Goal: Ask a question

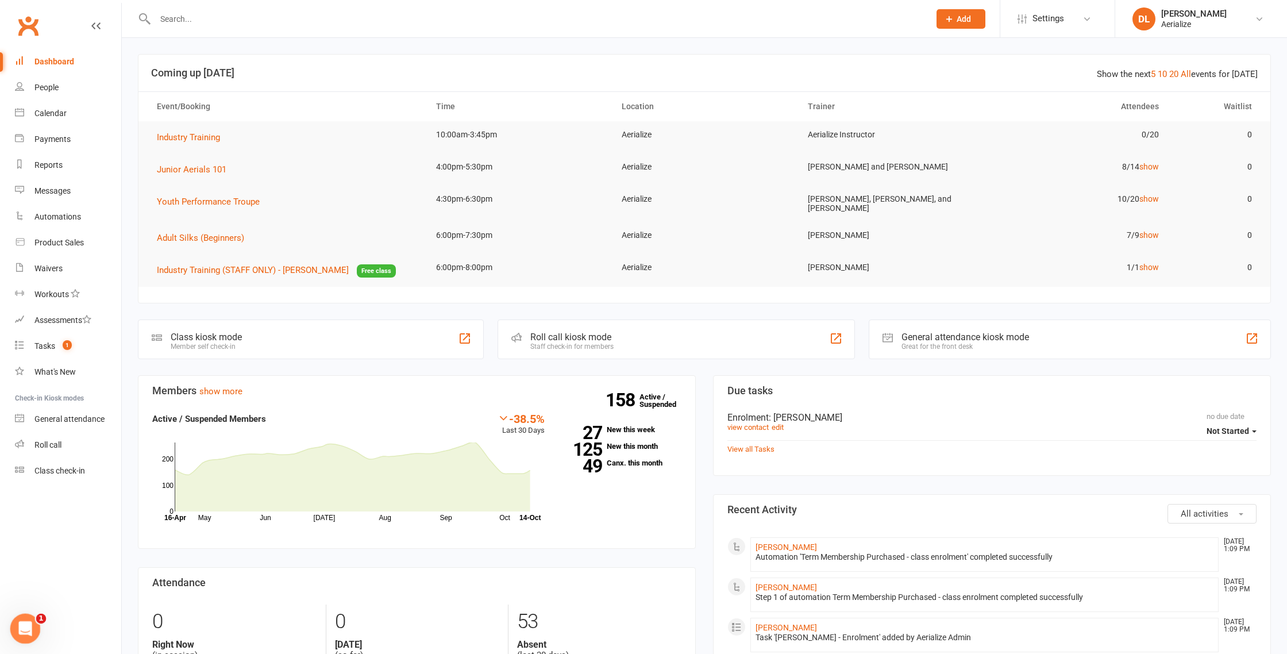
click at [28, 628] on icon "Open Intercom Messenger" at bounding box center [23, 627] width 19 height 19
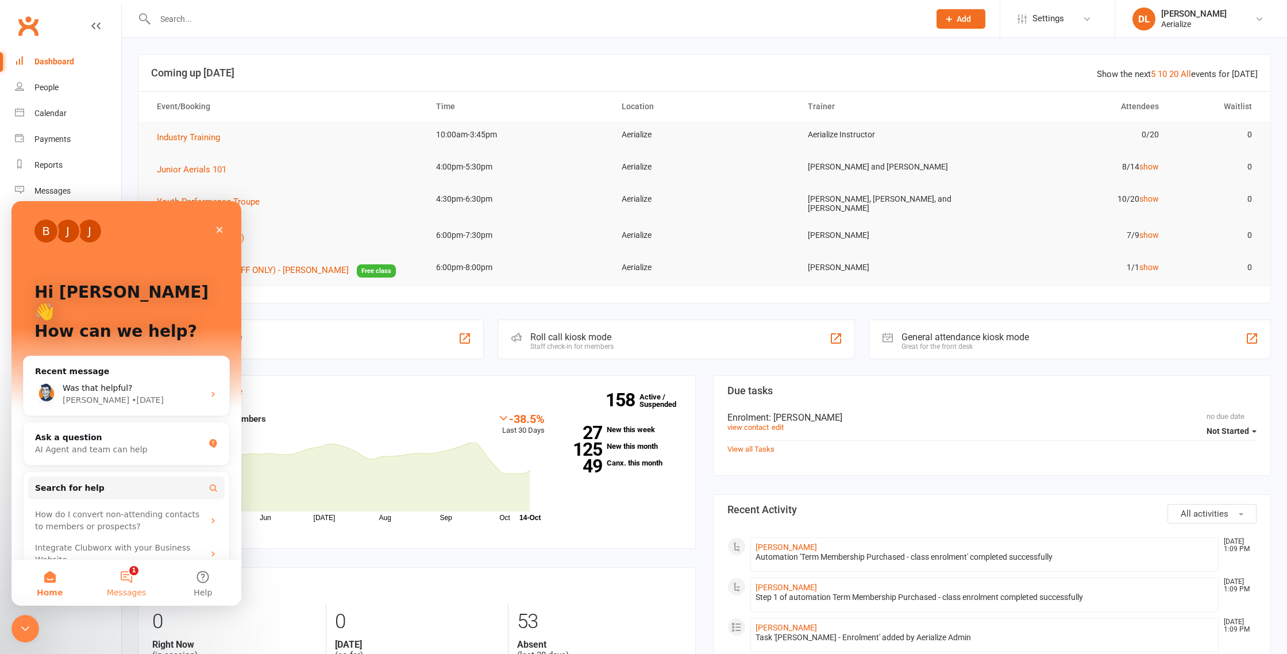
click at [133, 577] on button "1 Messages" at bounding box center [126, 583] width 76 height 46
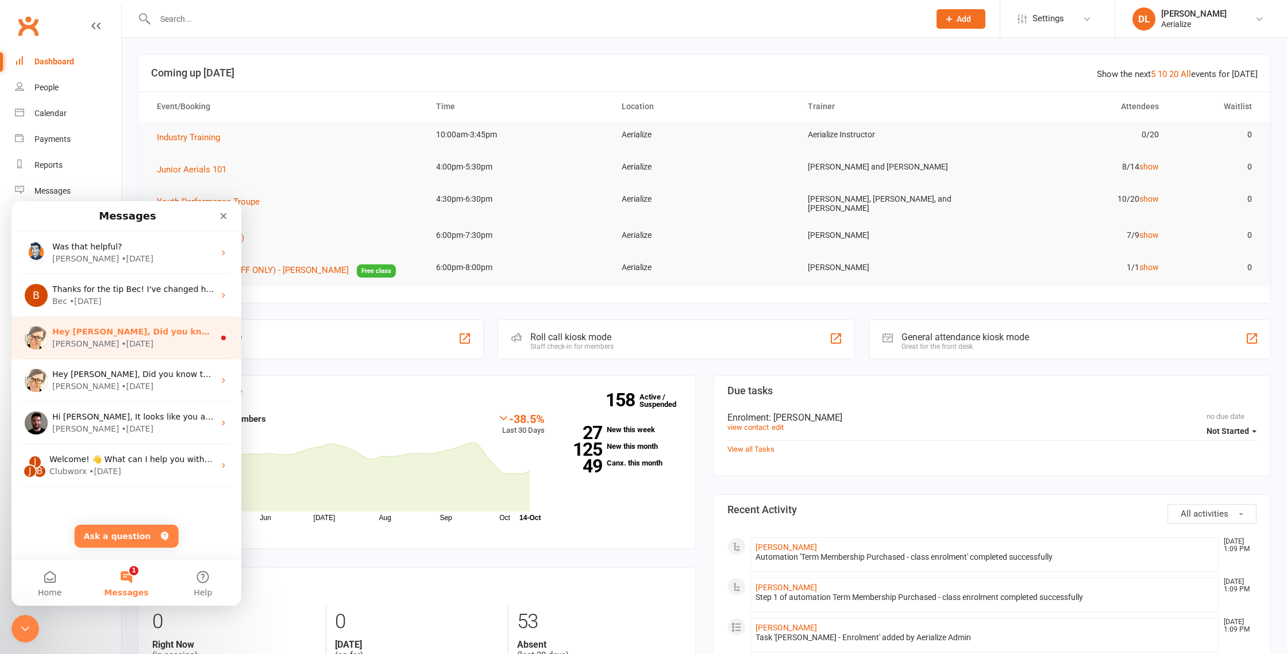
click at [113, 340] on div "Emily • 2w ago" at bounding box center [133, 344] width 162 height 12
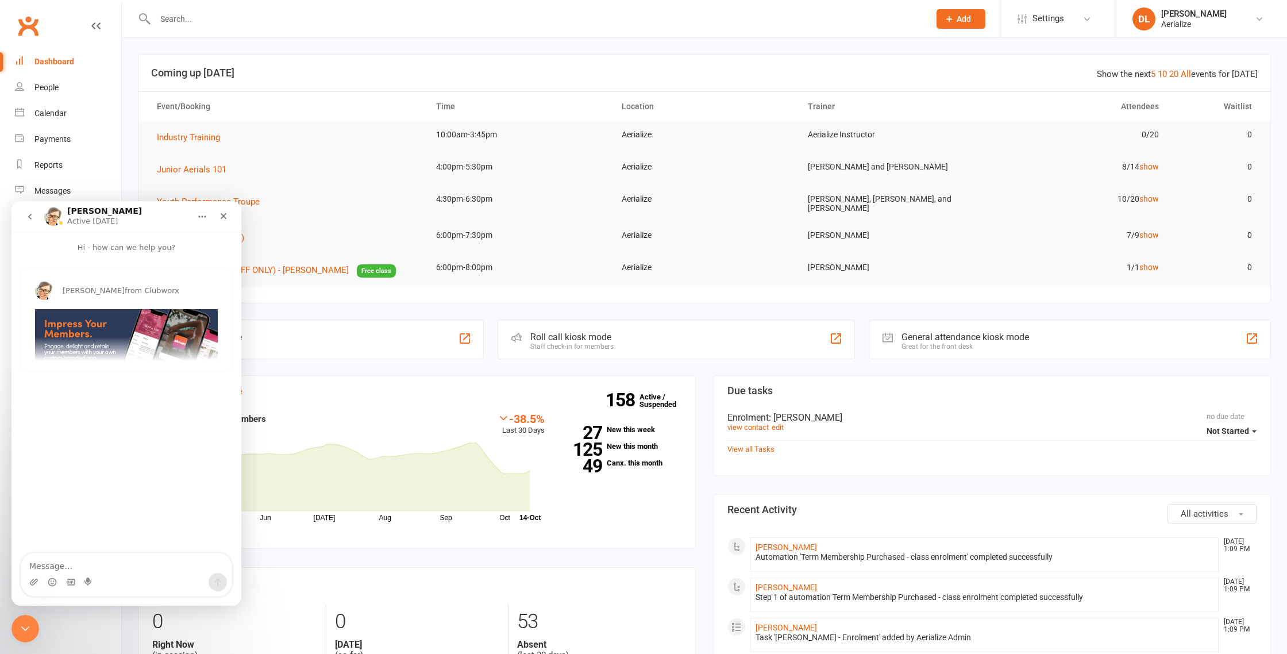
click at [25, 217] on icon "go back" at bounding box center [29, 216] width 9 height 9
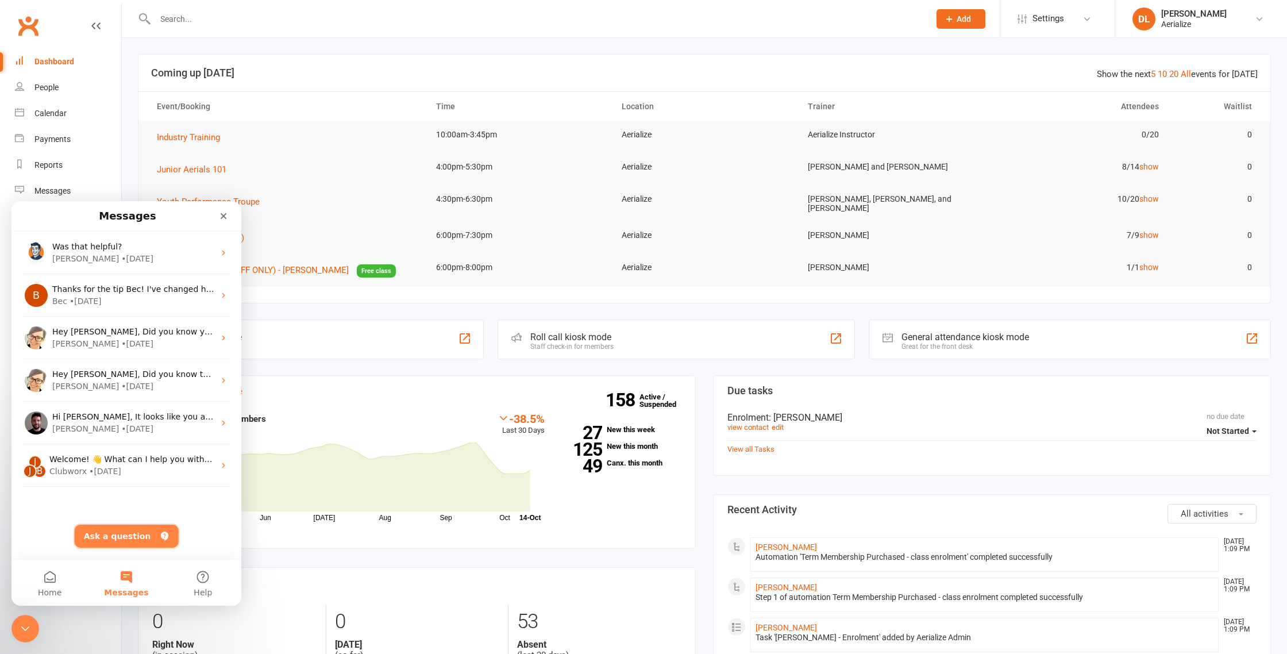
click at [132, 539] on button "Ask a question" at bounding box center [127, 536] width 104 height 23
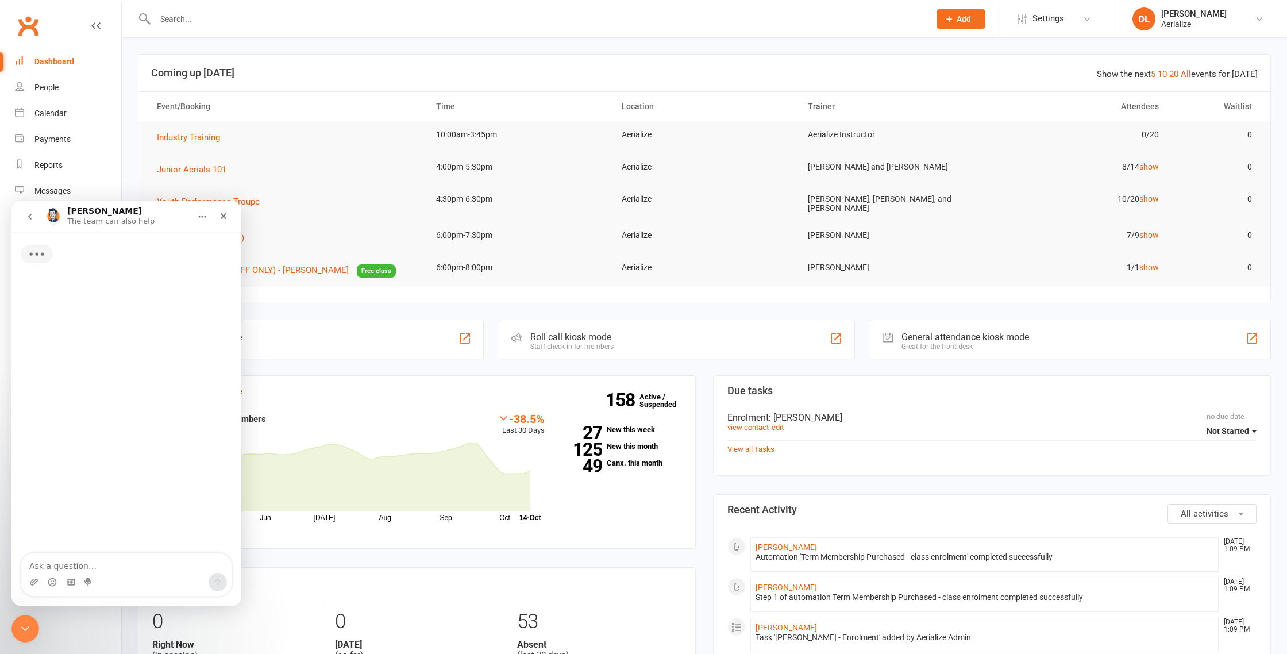
click at [95, 562] on textarea "Ask a question…" at bounding box center [126, 563] width 210 height 20
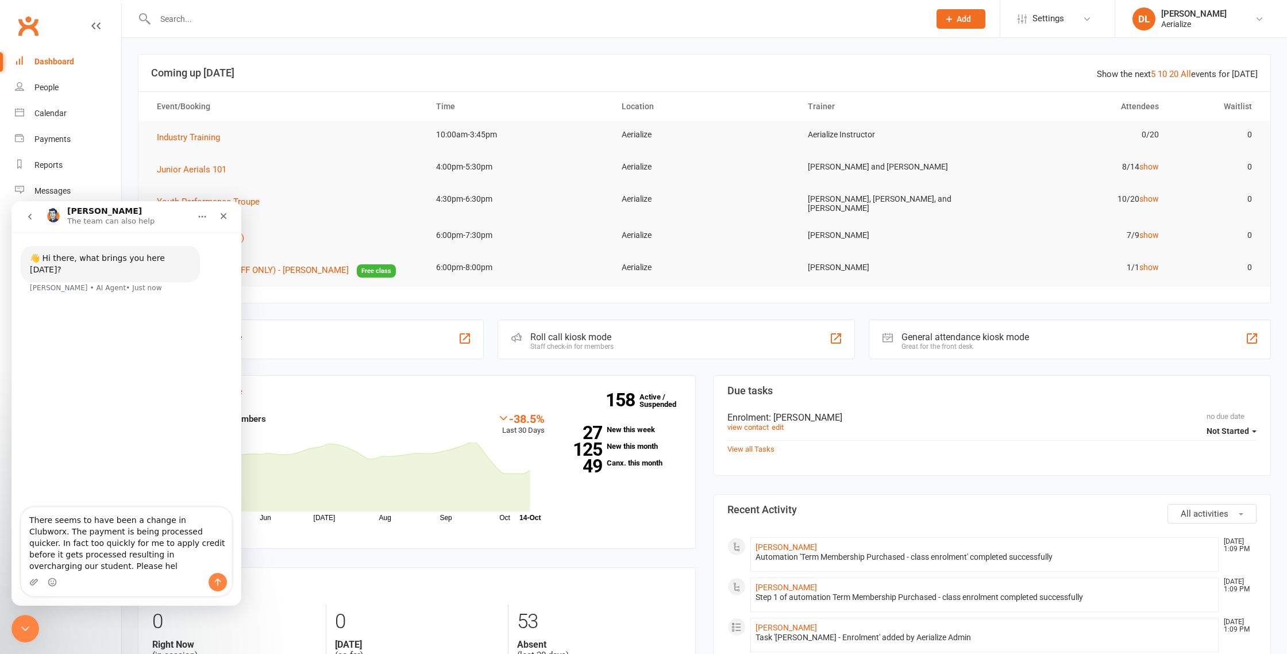
type textarea "There seems to have been a change in Clubworx. The payment is being processed q…"
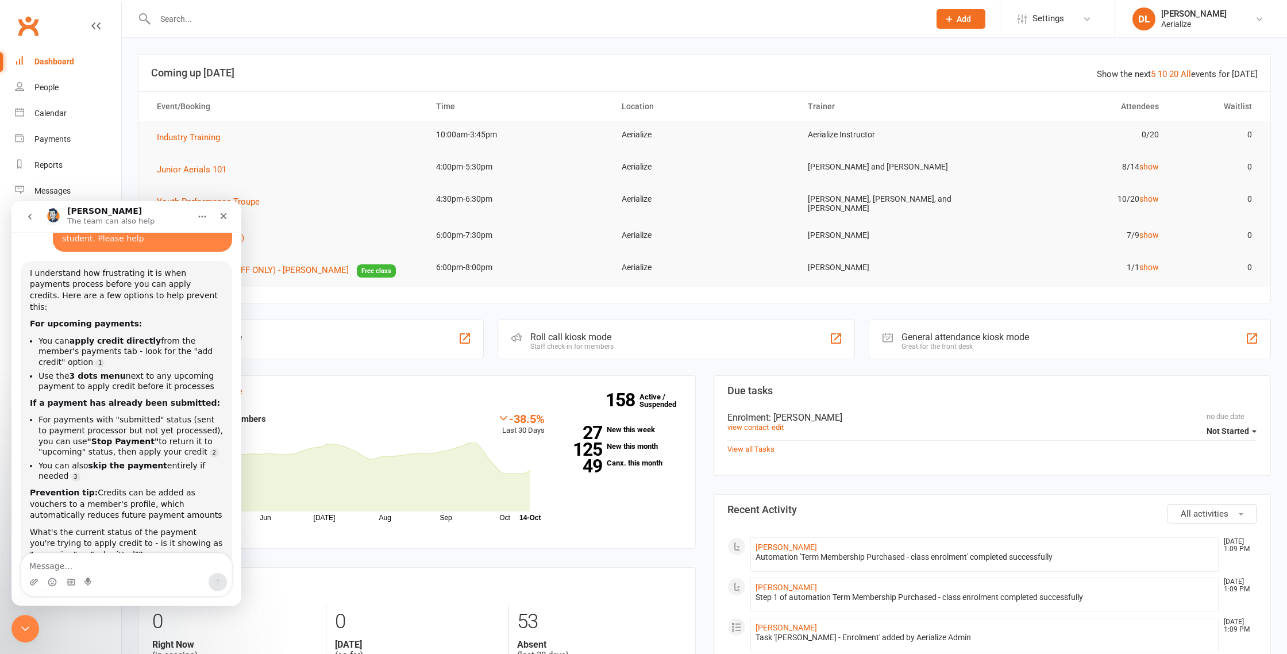
scroll to position [126, 0]
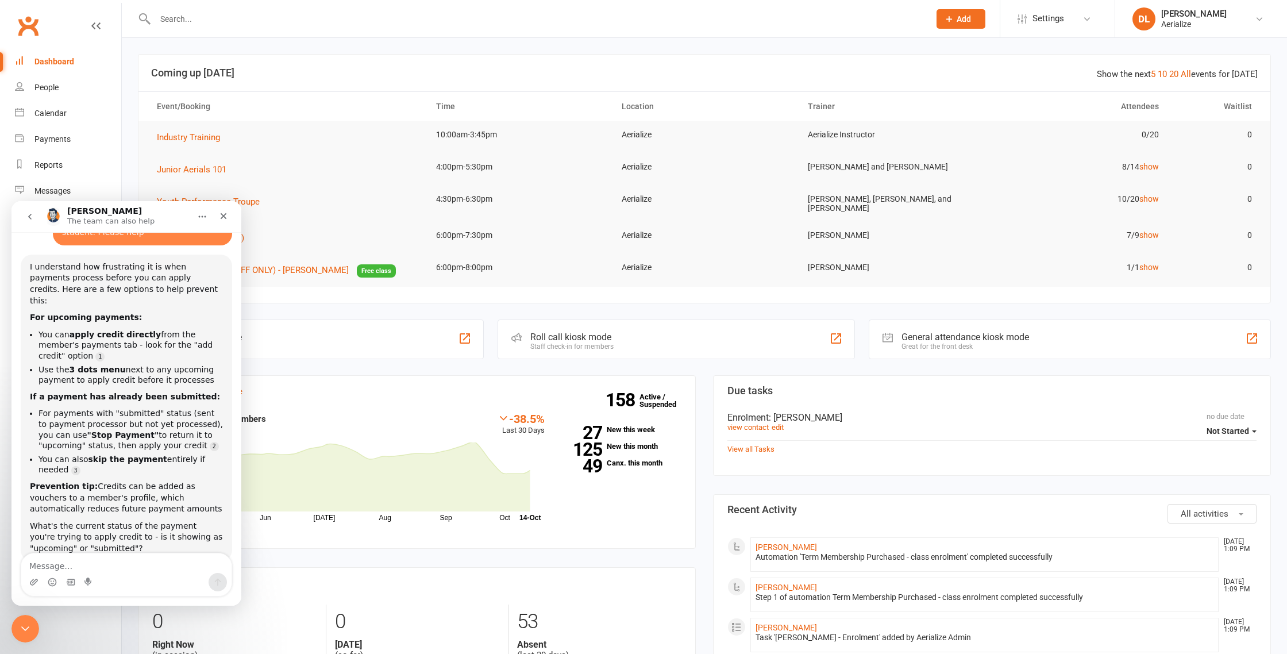
click at [319, 22] on input "text" at bounding box center [537, 19] width 770 height 16
type input "laura"
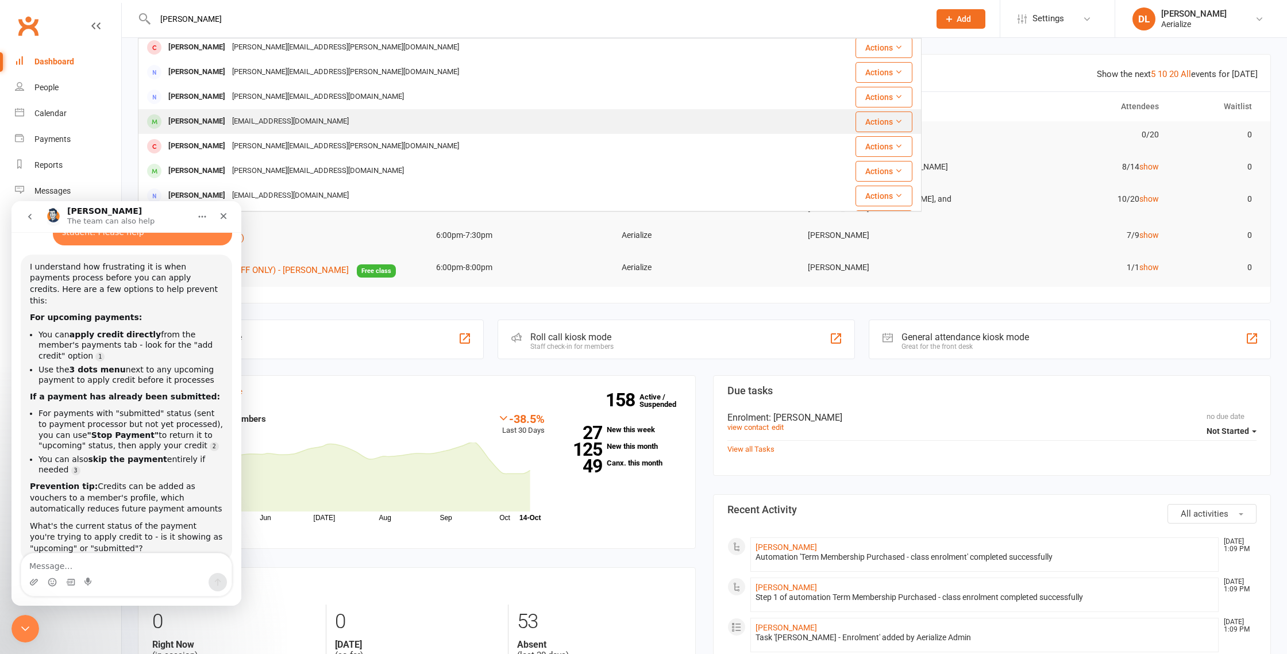
scroll to position [79, 0]
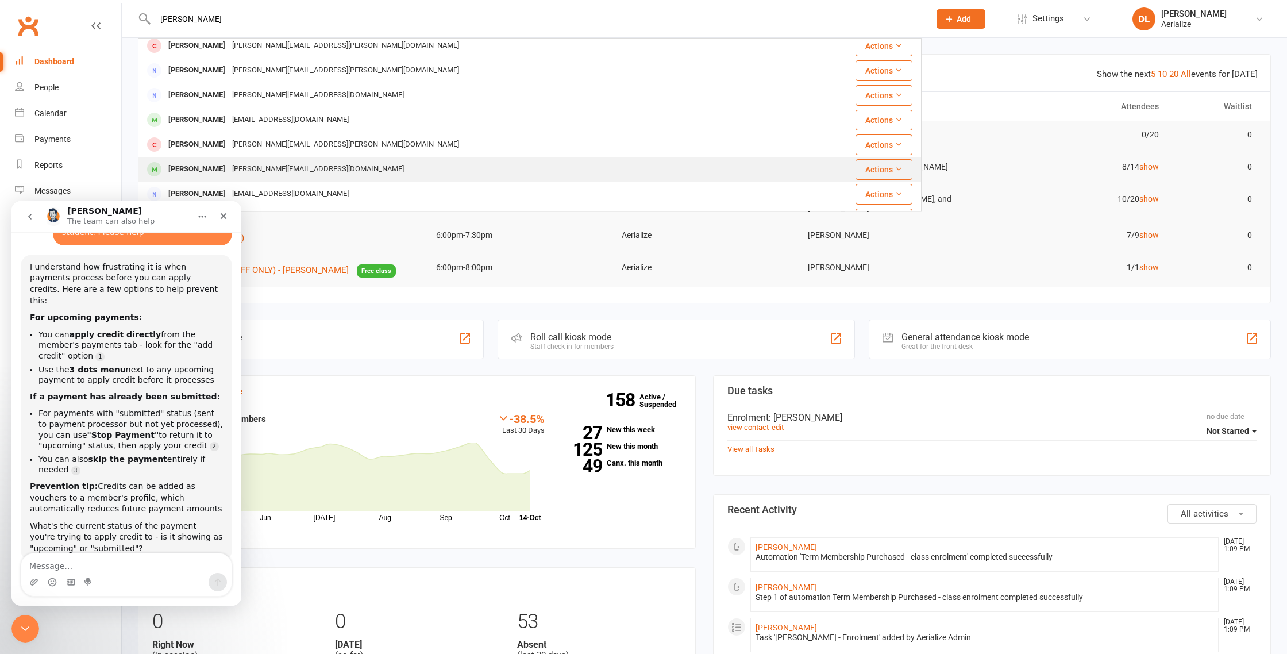
click at [260, 167] on div "laura.scrivener11@gmail.com" at bounding box center [318, 169] width 179 height 17
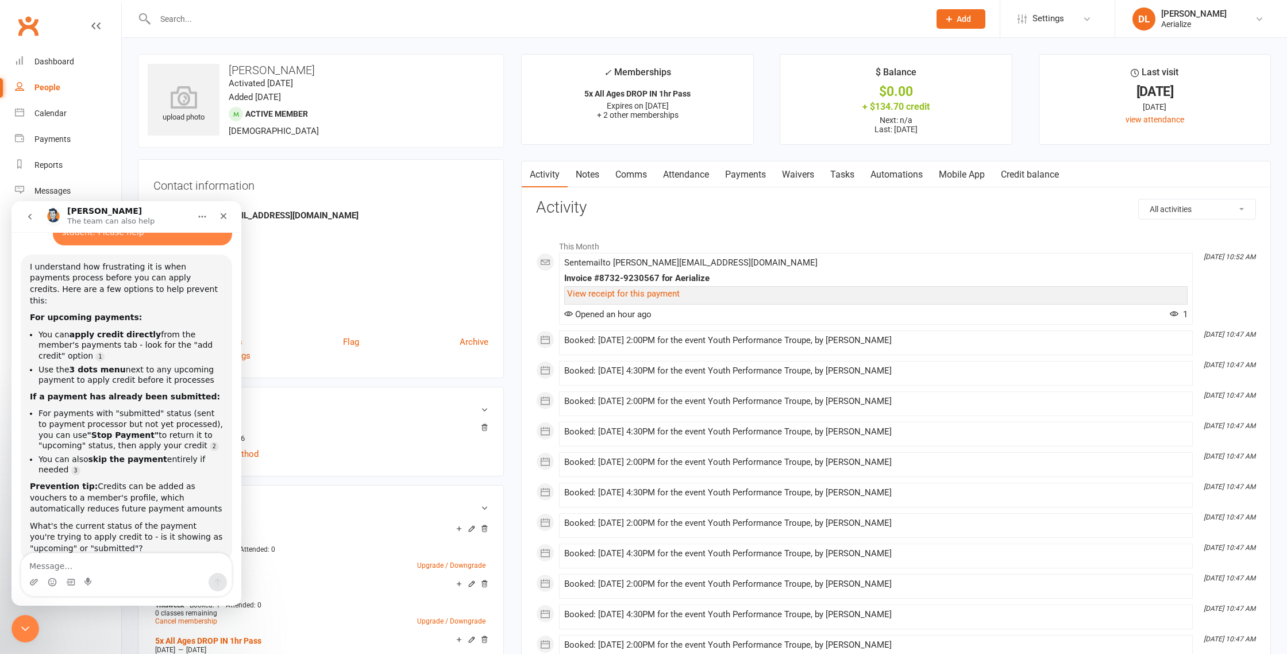
click at [738, 180] on link "Payments" at bounding box center [745, 174] width 57 height 26
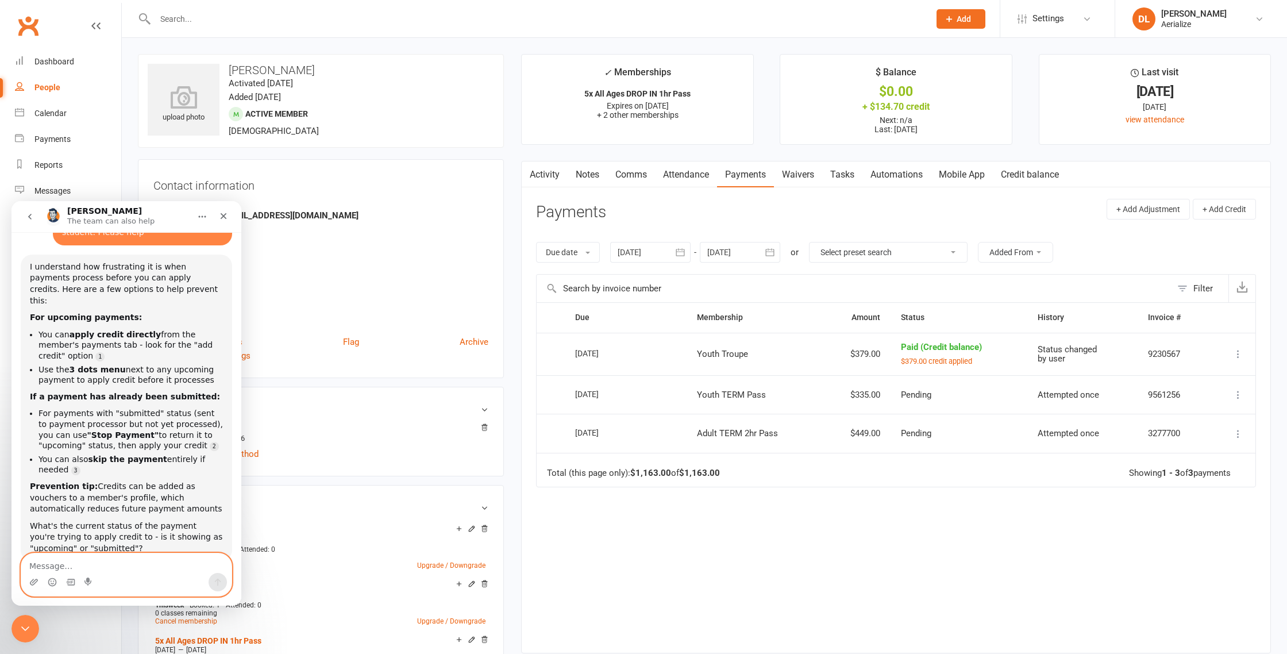
click at [81, 562] on textarea "Message…" at bounding box center [126, 563] width 210 height 20
type textarea "pending"
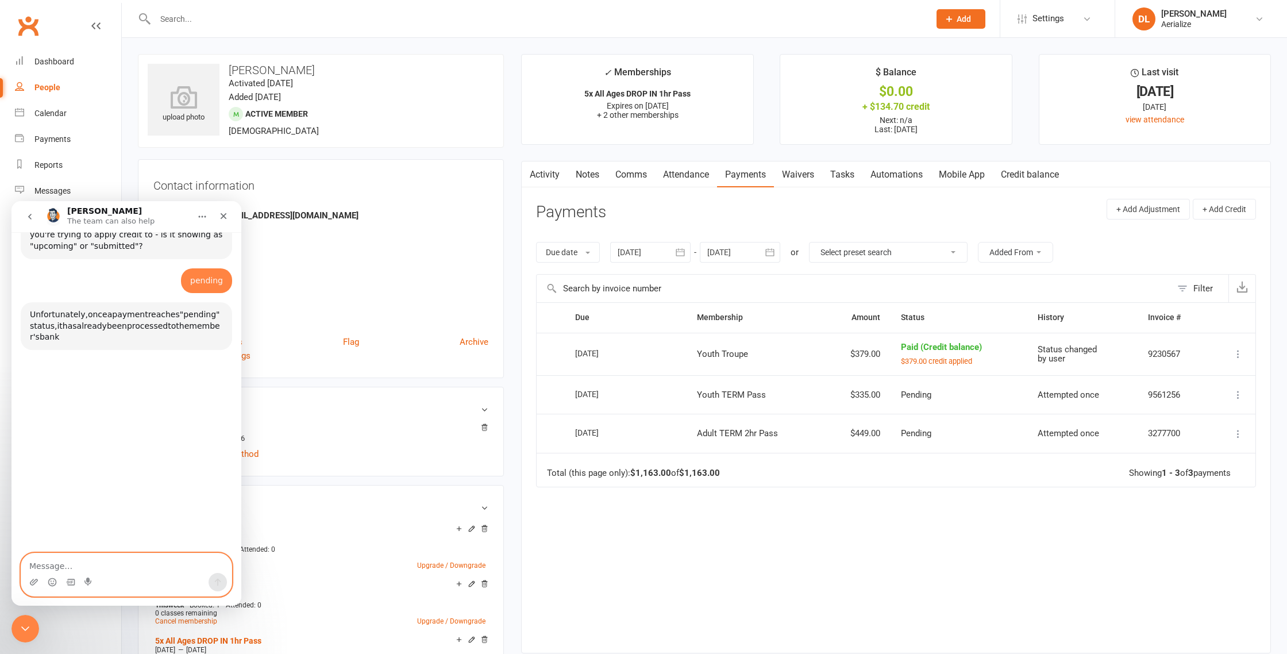
scroll to position [435, 0]
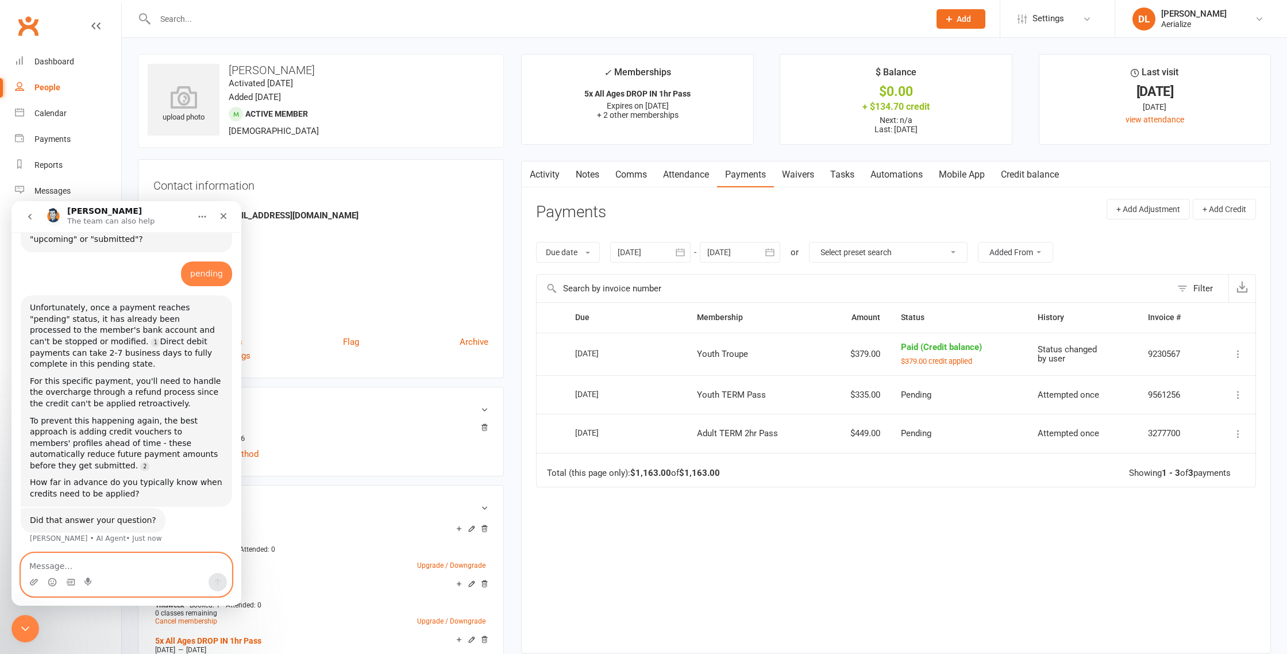
click at [118, 565] on textarea "Message…" at bounding box center [126, 563] width 210 height 20
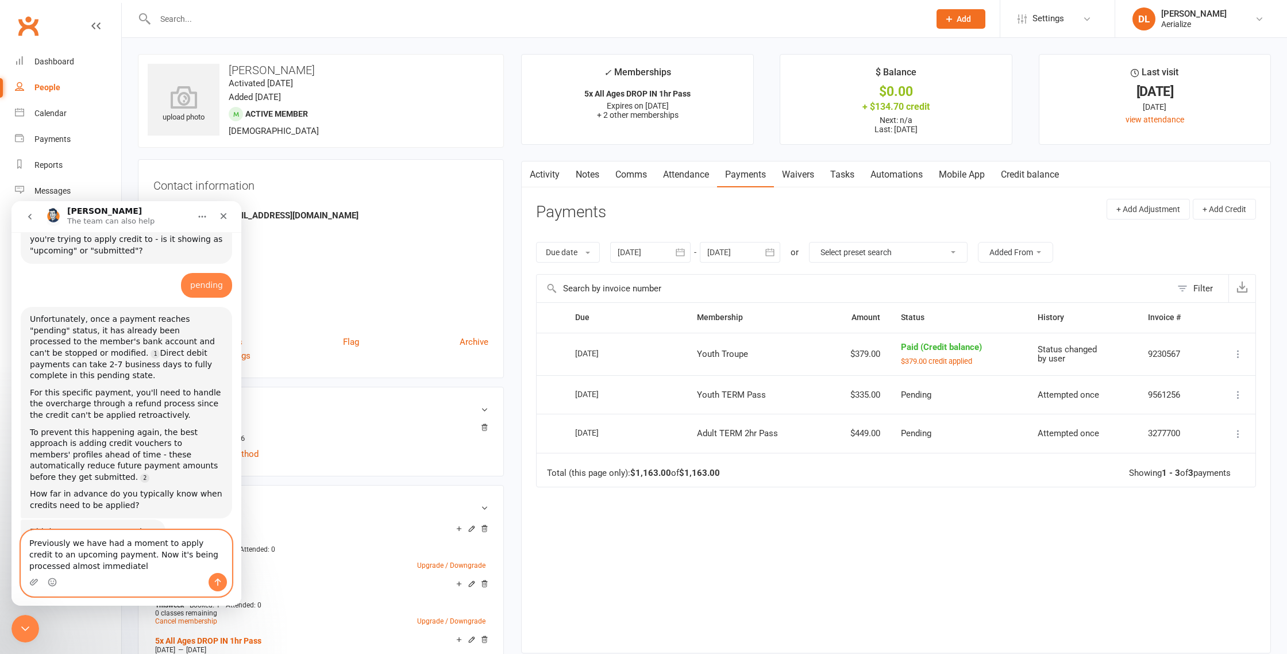
type textarea "Previously we have had a moment to apply credit to an upcoming payment. Now it'…"
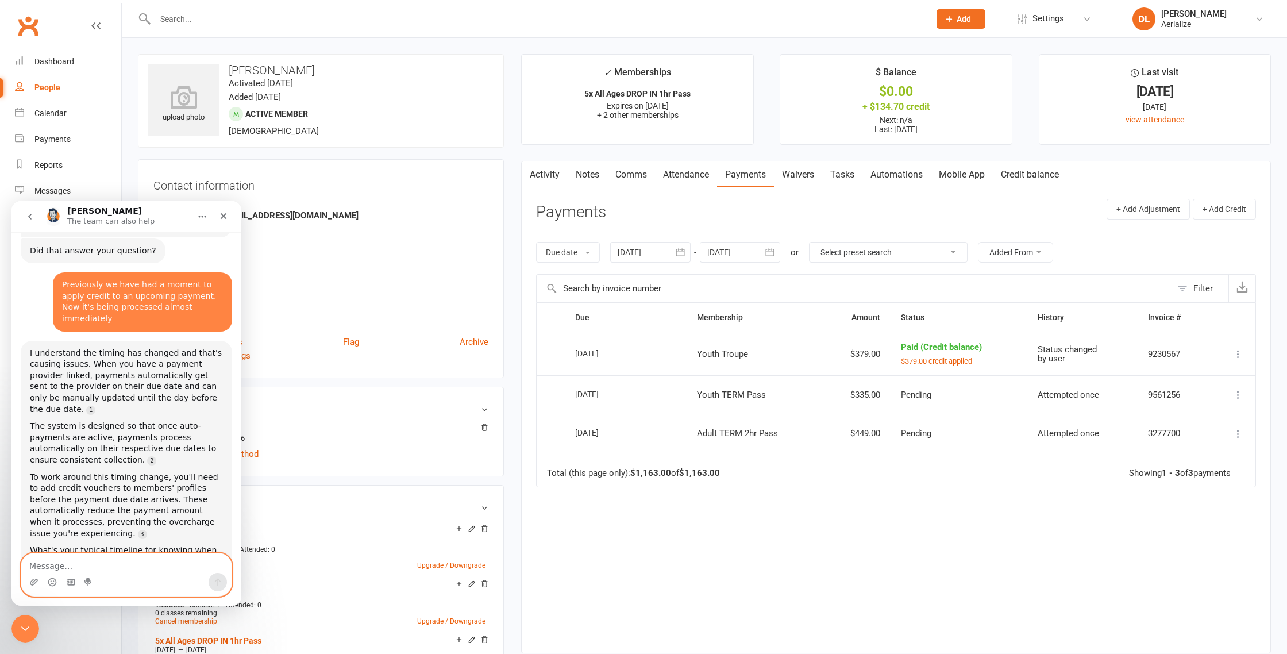
scroll to position [721, 0]
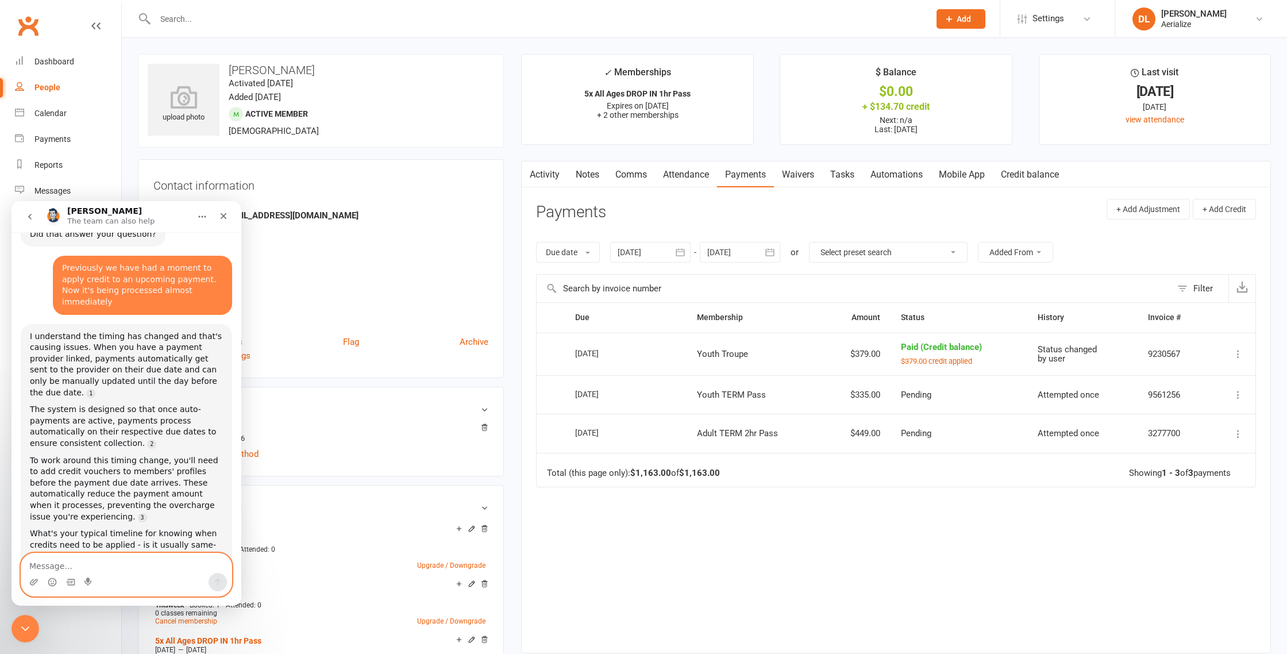
click at [44, 564] on textarea "Message…" at bounding box center [126, 563] width 210 height 20
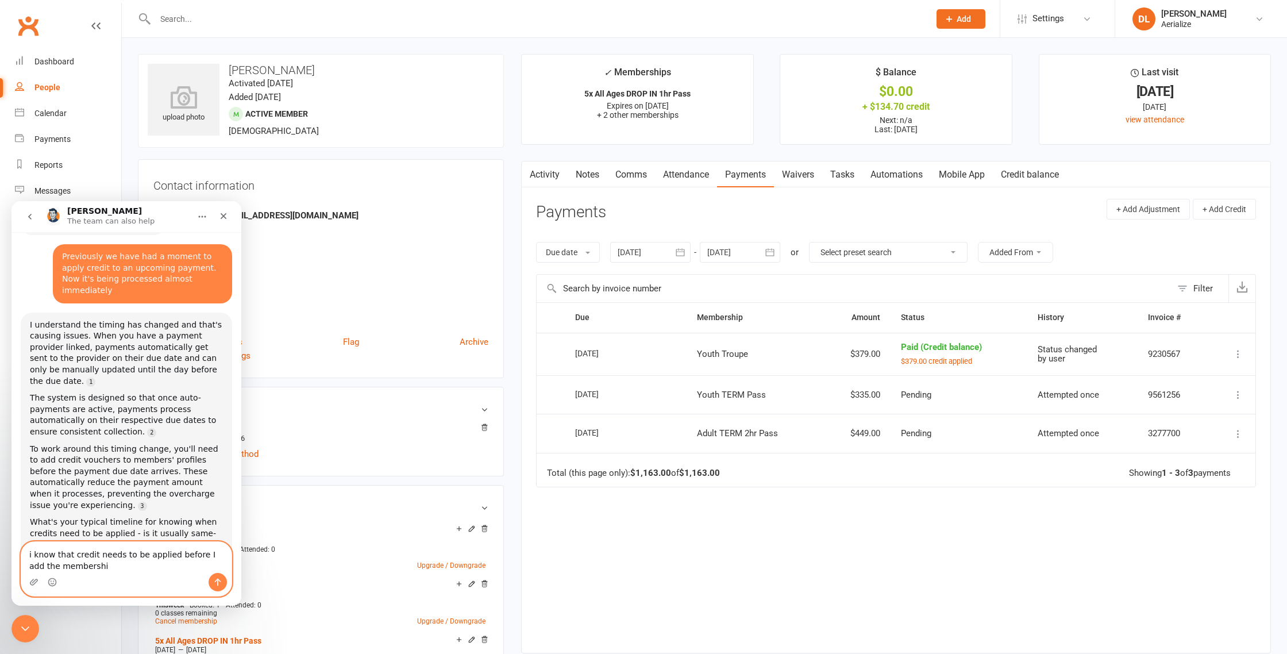
type textarea "i know that credit needs to be applied before I add the membership"
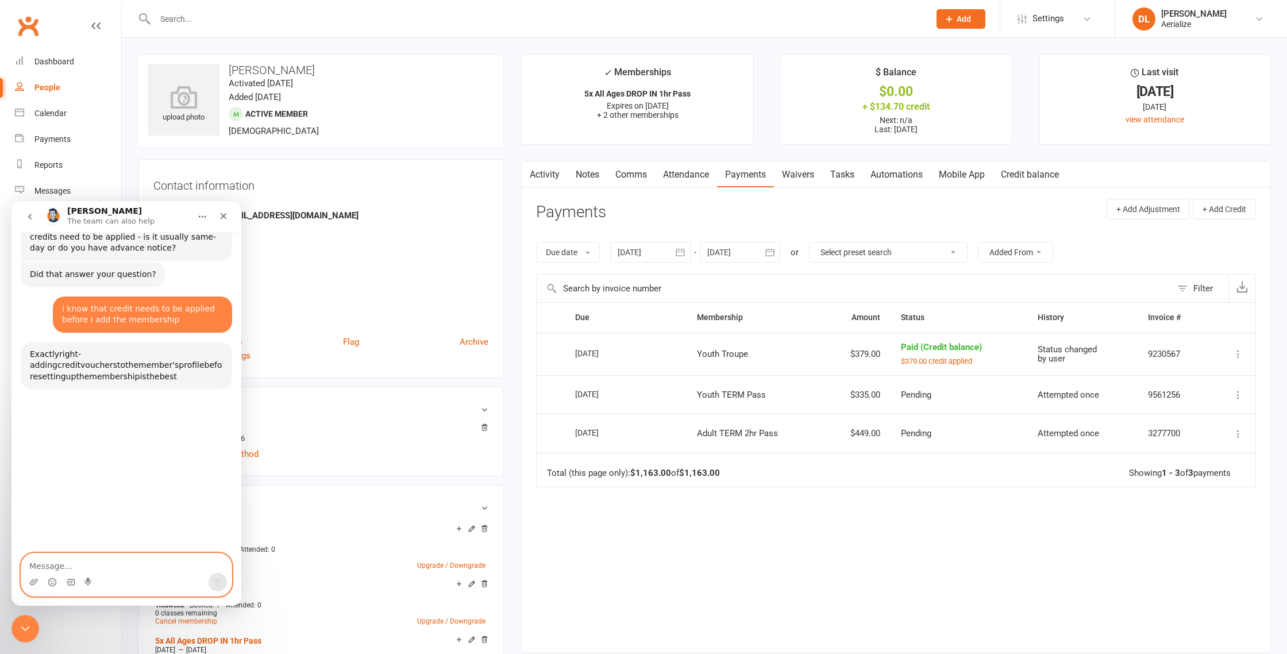
scroll to position [1030, 0]
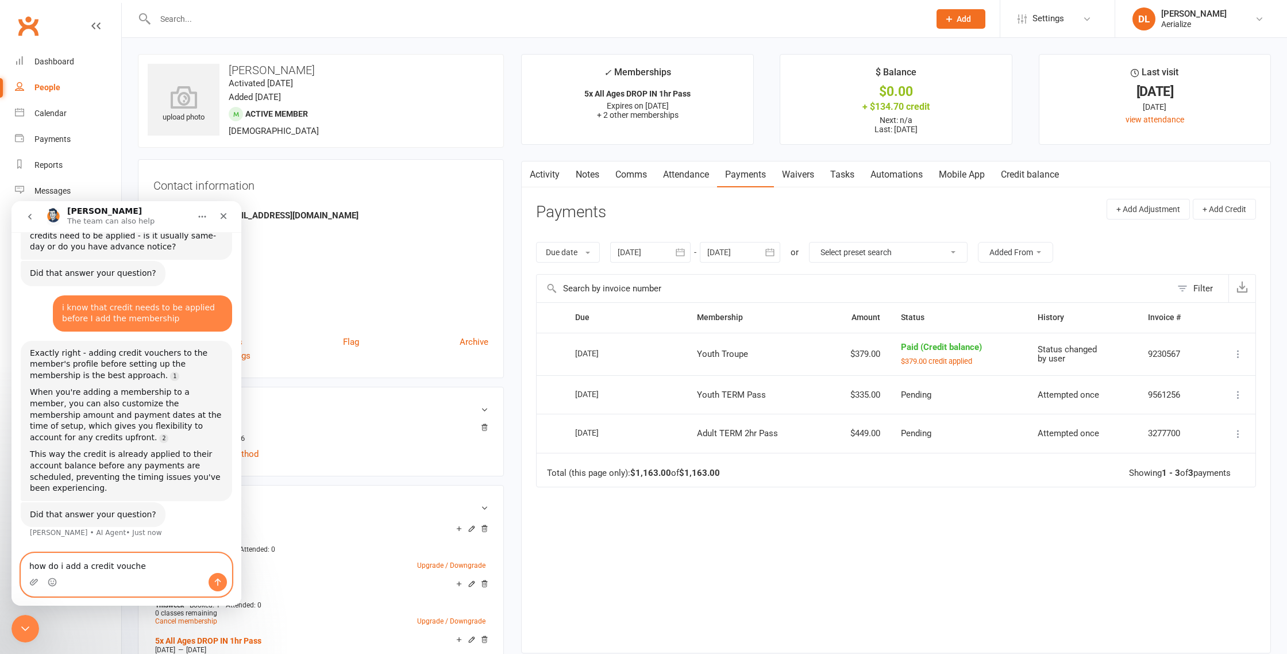
type textarea "how do i add a credit voucher"
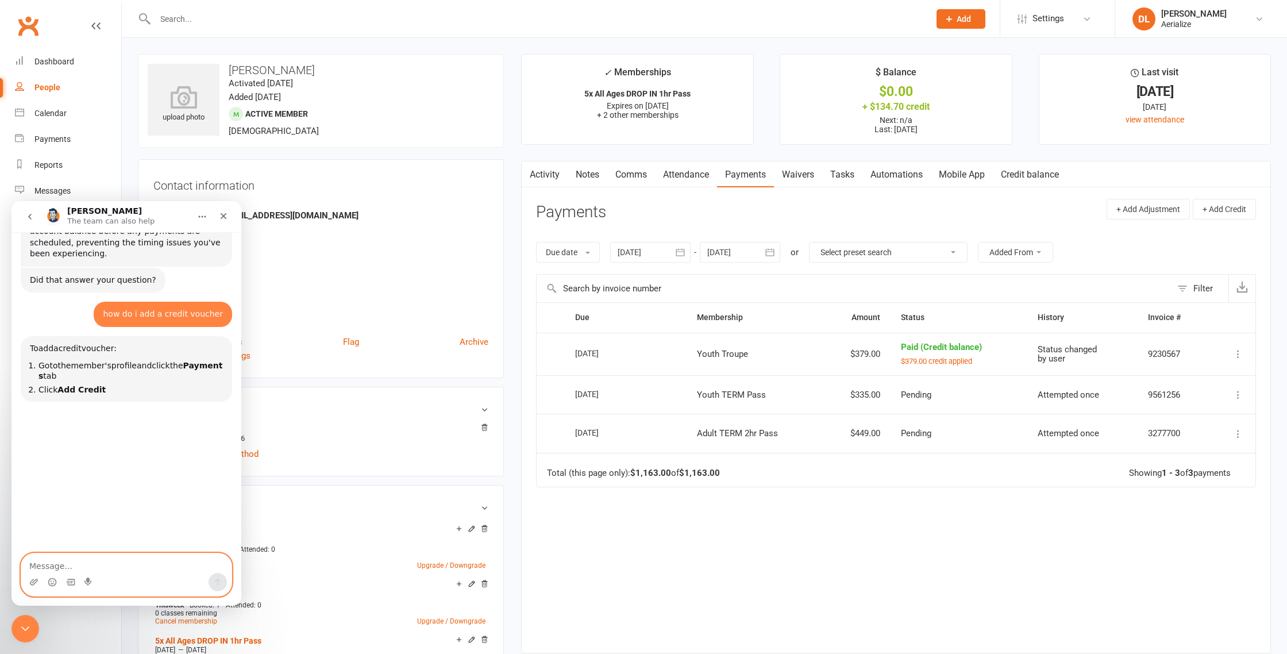
scroll to position [1271, 0]
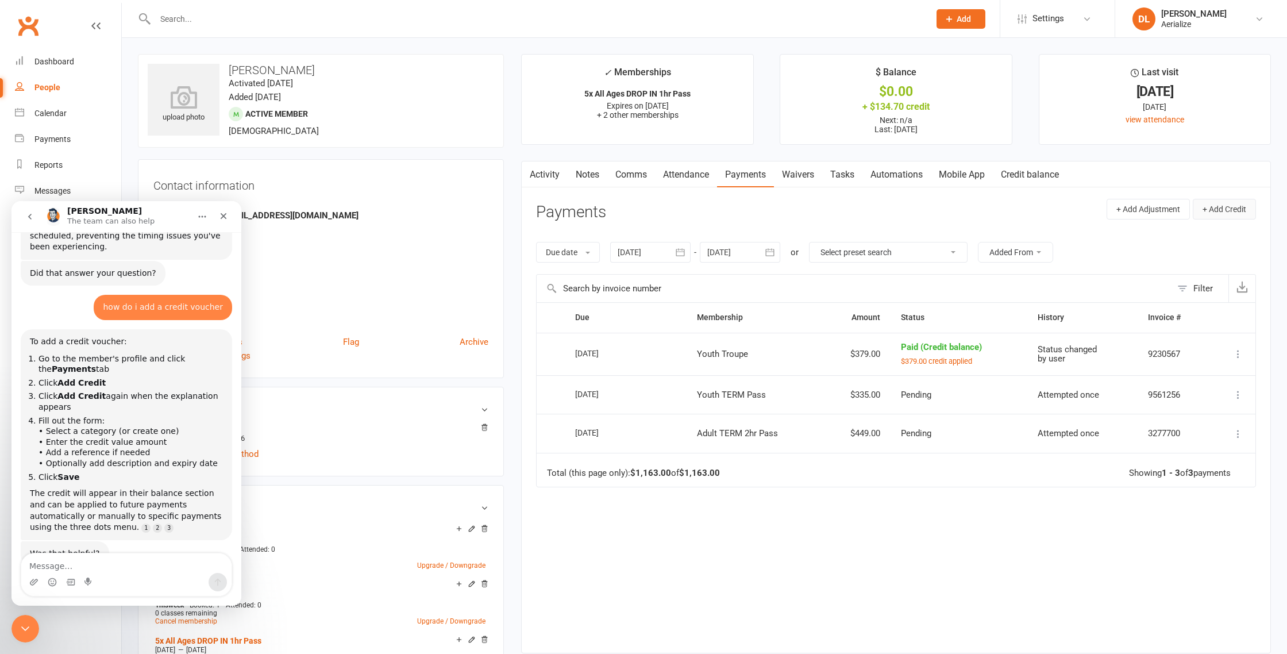
click at [1223, 206] on button "+ Add Credit" at bounding box center [1224, 209] width 63 height 21
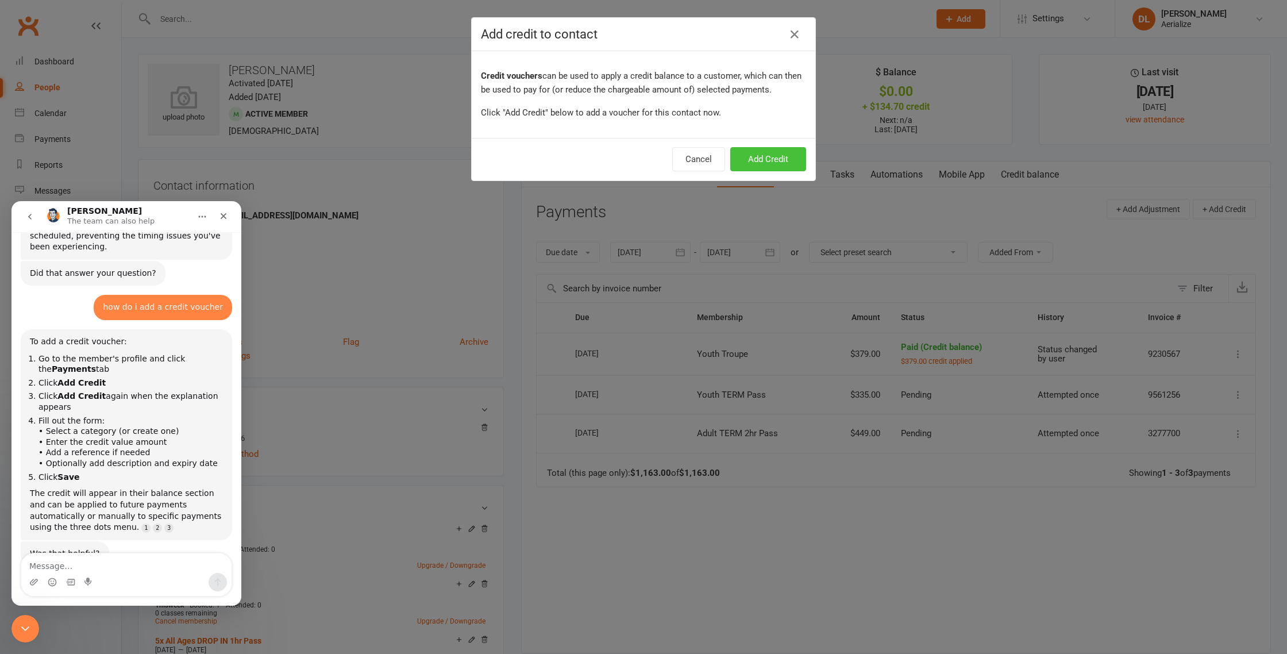
click at [771, 165] on button "Add Credit" at bounding box center [768, 159] width 76 height 24
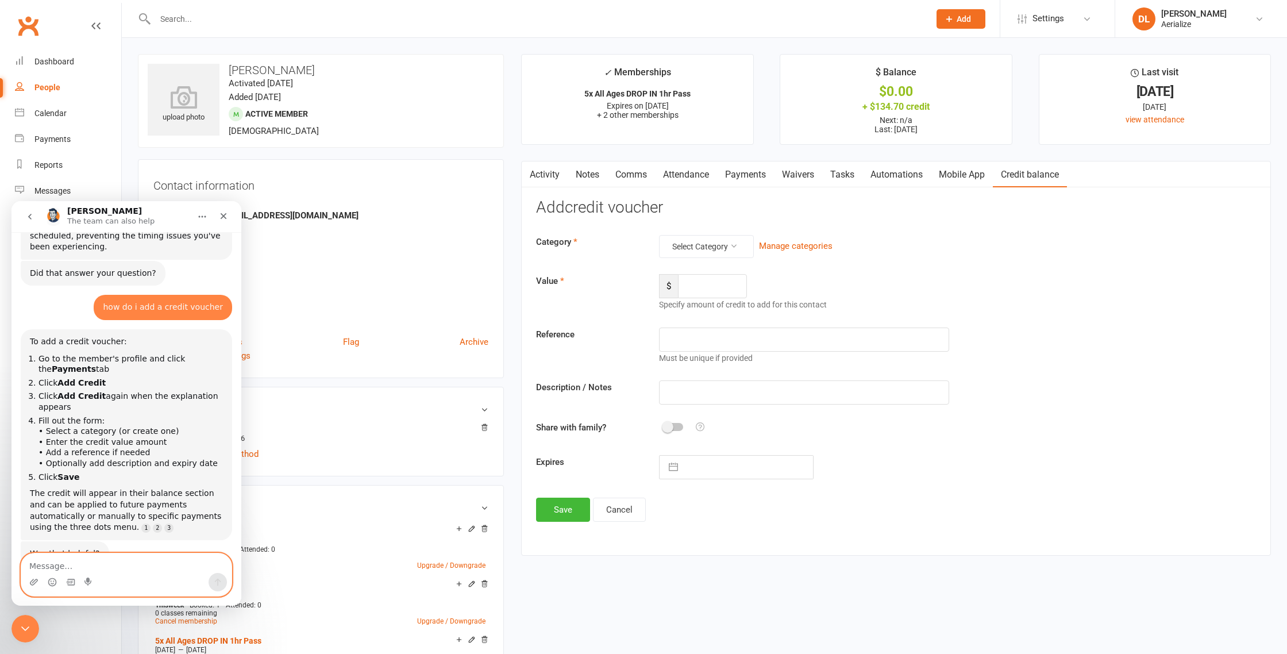
click at [106, 565] on textarea "Message…" at bounding box center [126, 563] width 210 height 20
type textarea "so i can add credit before adding the membership?"
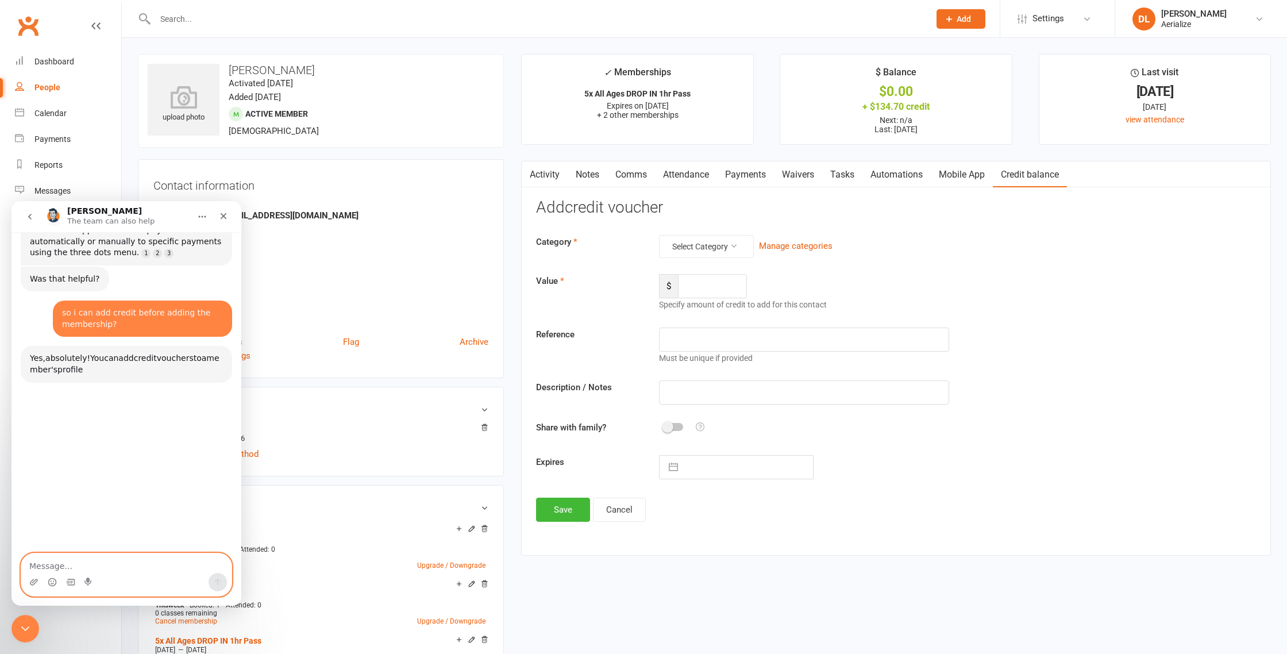
scroll to position [1552, 0]
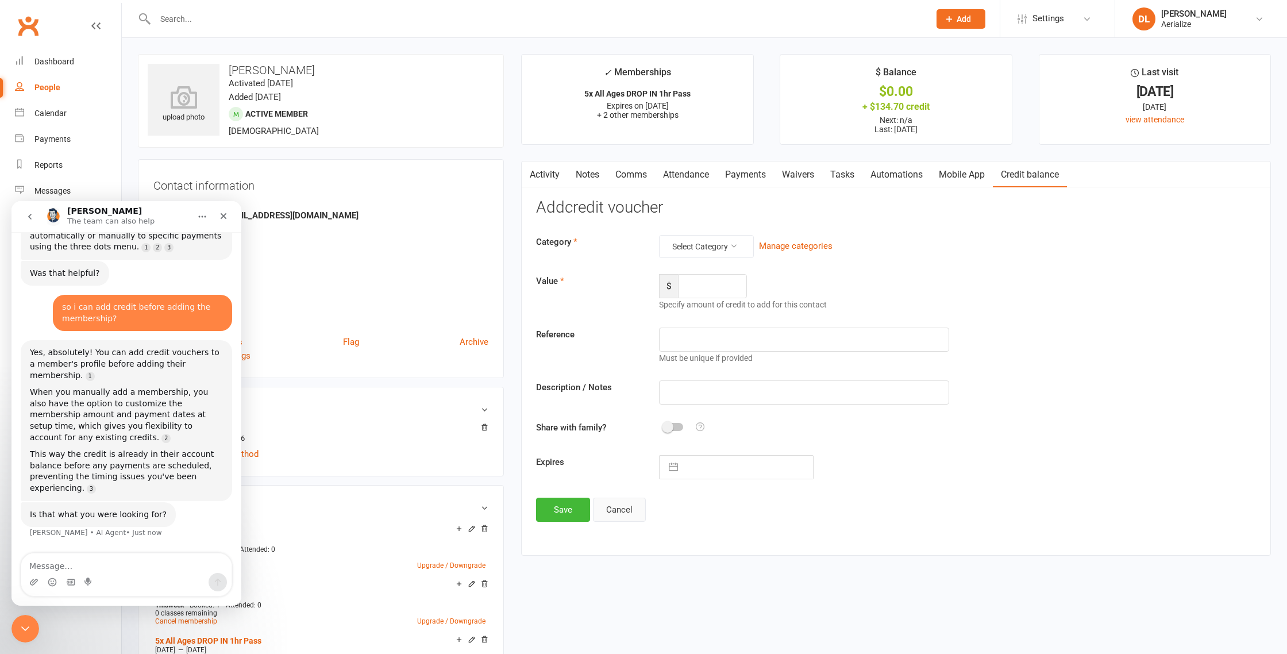
click at [618, 514] on button "Cancel" at bounding box center [619, 510] width 53 height 24
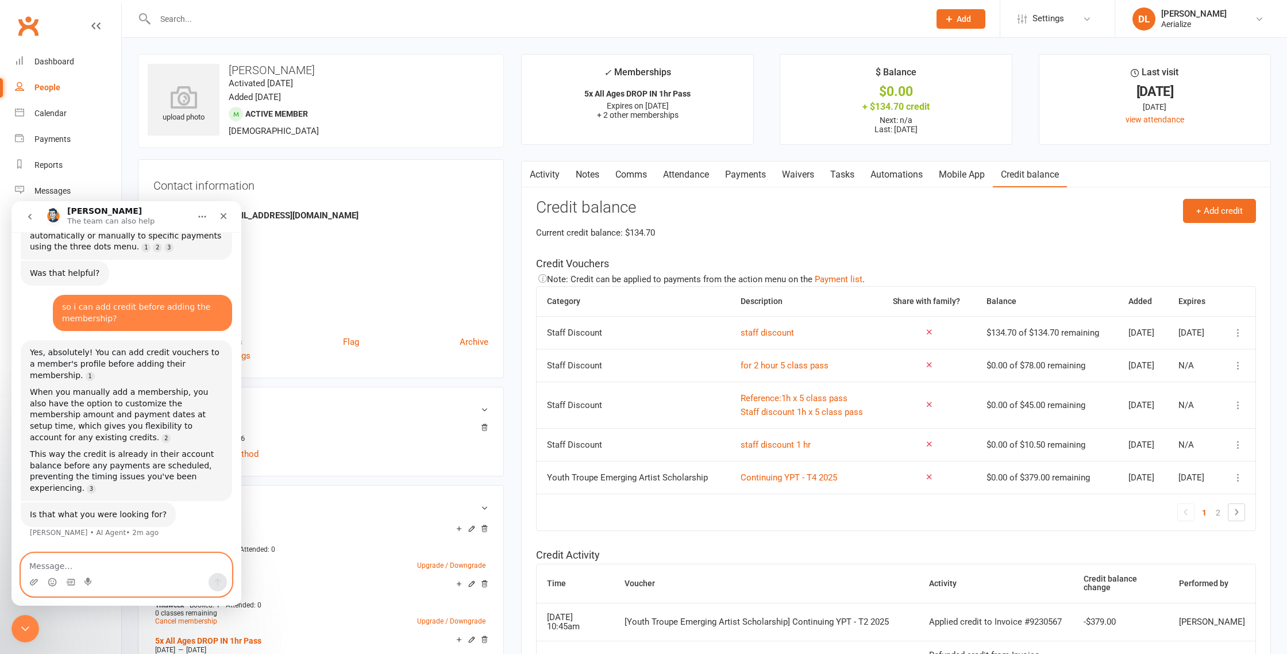
click at [83, 565] on textarea "Message…" at bounding box center [126, 563] width 210 height 20
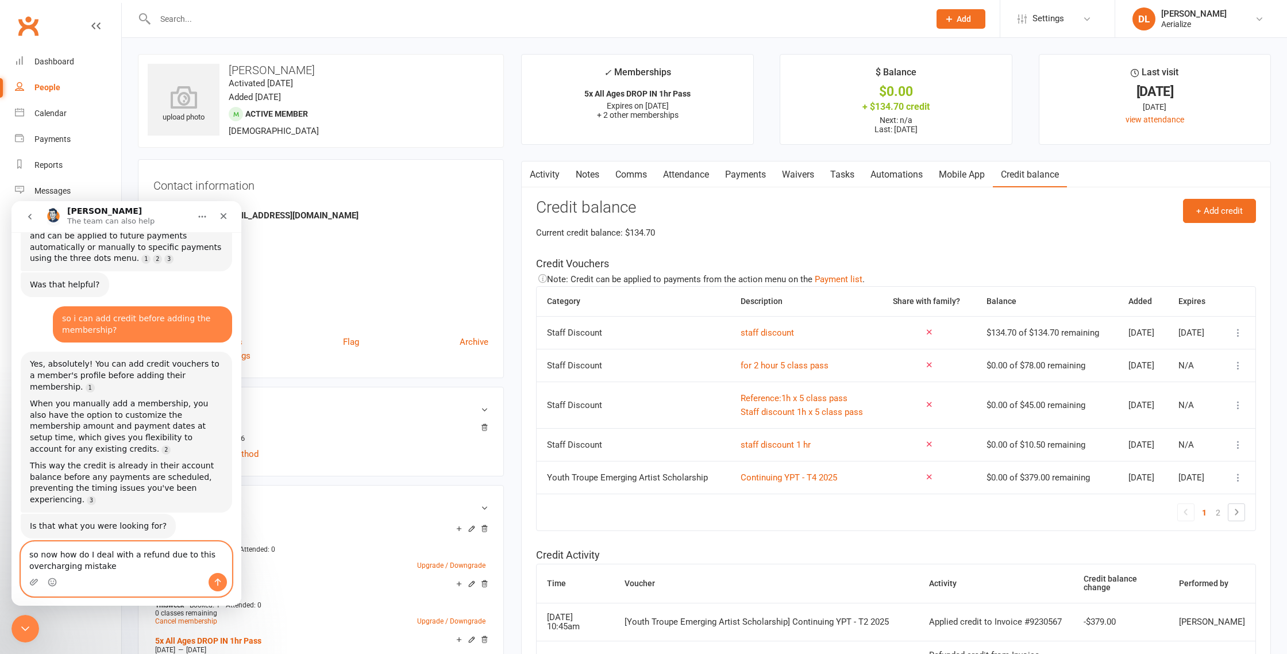
type textarea "so now how do I deal with a refund due to this overcharging mistake?"
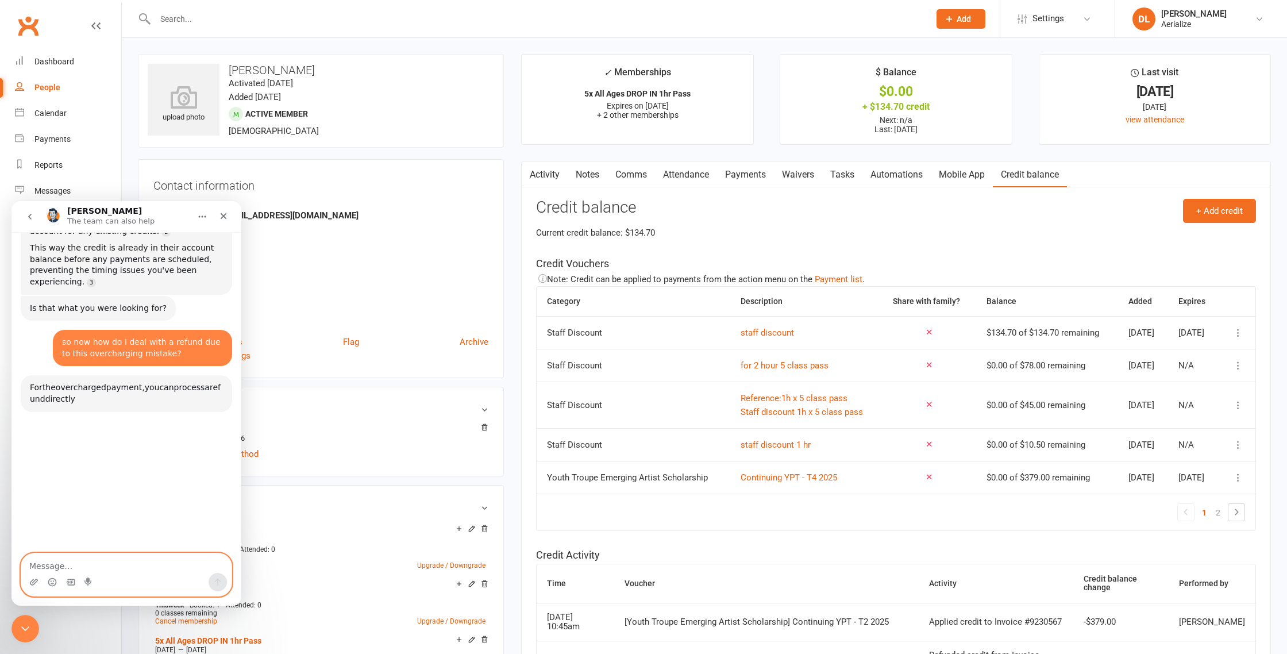
scroll to position [1788, 0]
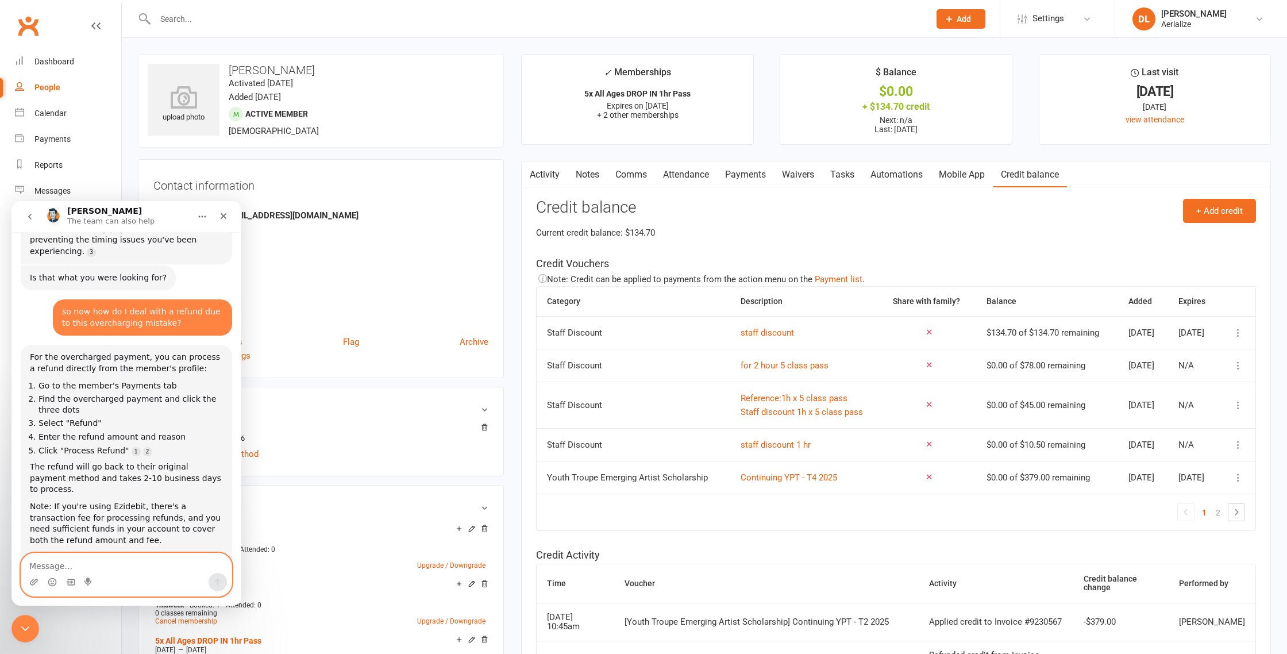
click at [757, 175] on link "Payments" at bounding box center [745, 174] width 57 height 26
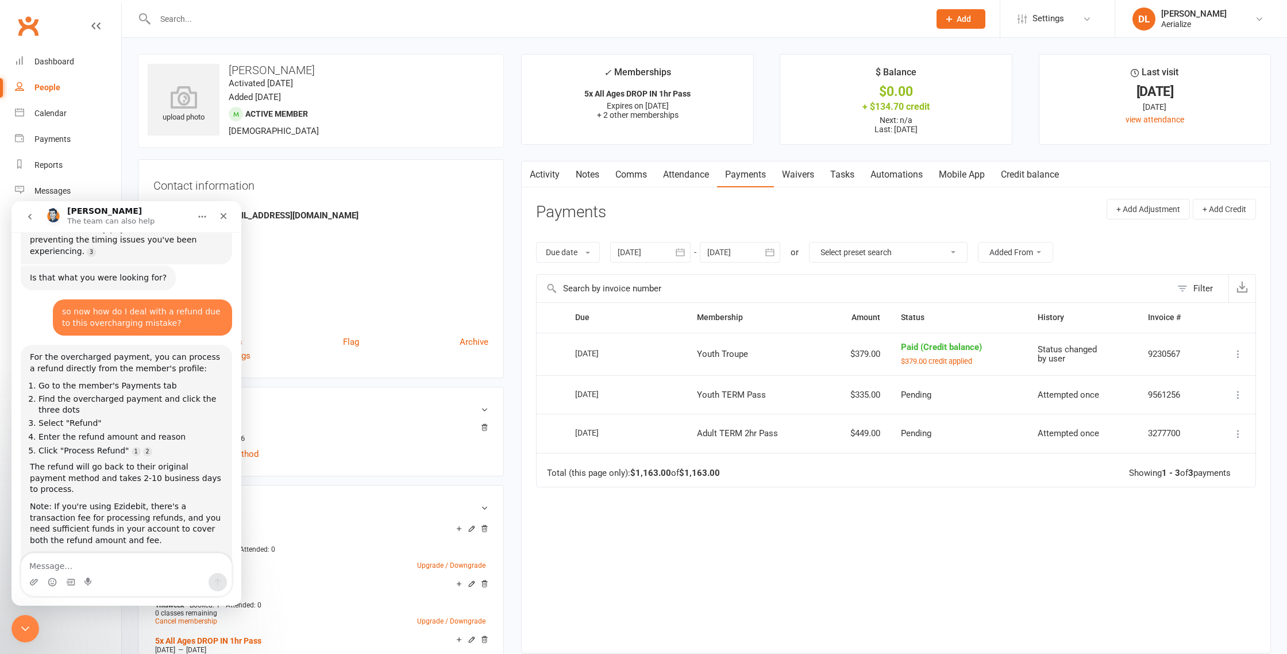
click at [1239, 396] on icon at bounding box center [1237, 394] width 11 height 11
click at [75, 568] on textarea "Message…" at bounding box center [126, 563] width 210 height 20
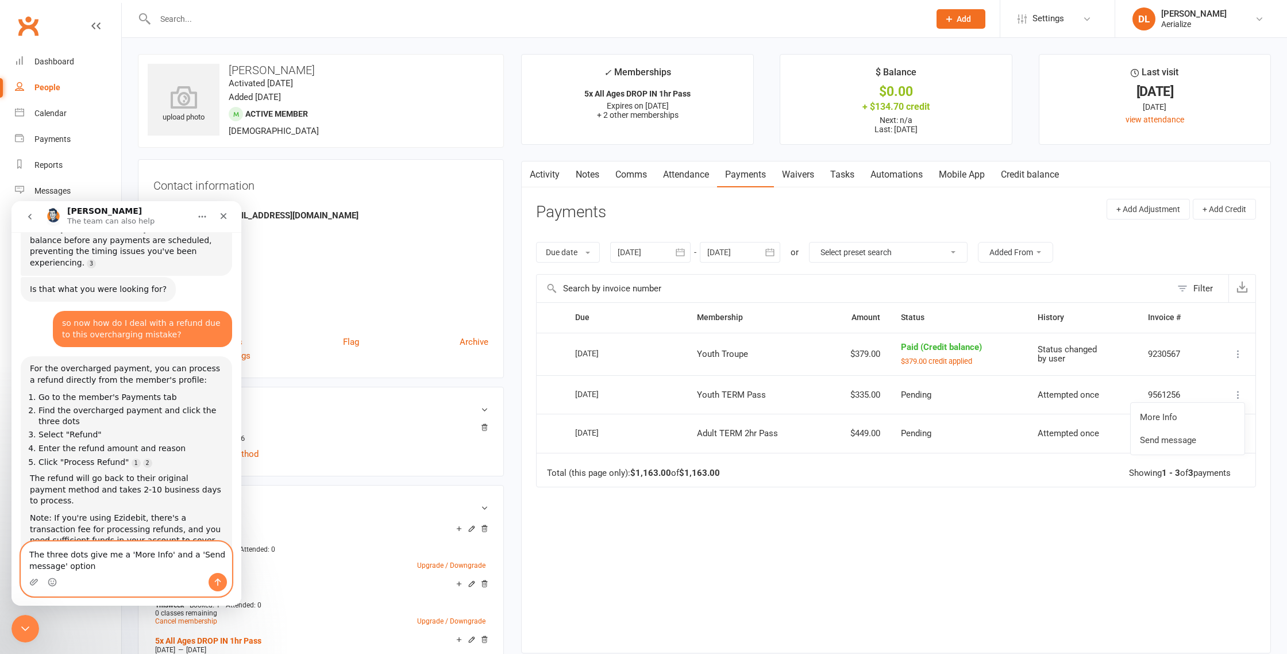
click at [86, 553] on textarea "The three dots give me a 'More Info' and a 'Send message' option" at bounding box center [126, 557] width 210 height 31
type textarea "The three dots on the payments give me a 'More Info' and a 'Send message' option"
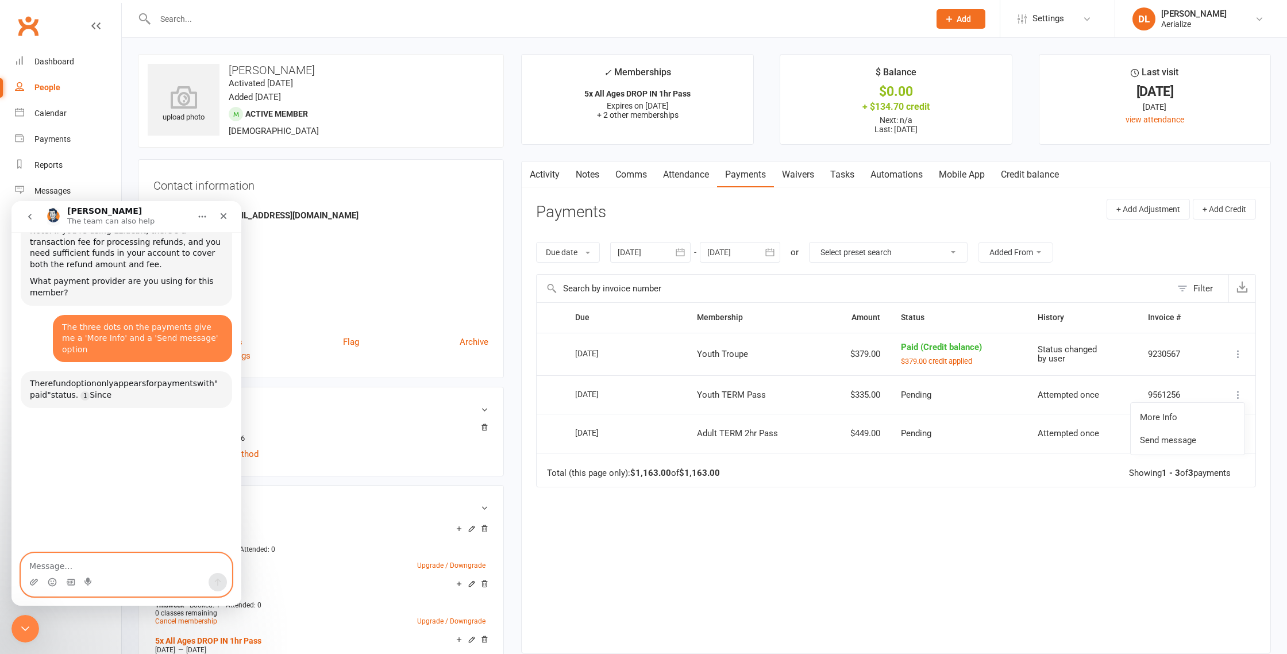
scroll to position [2068, 0]
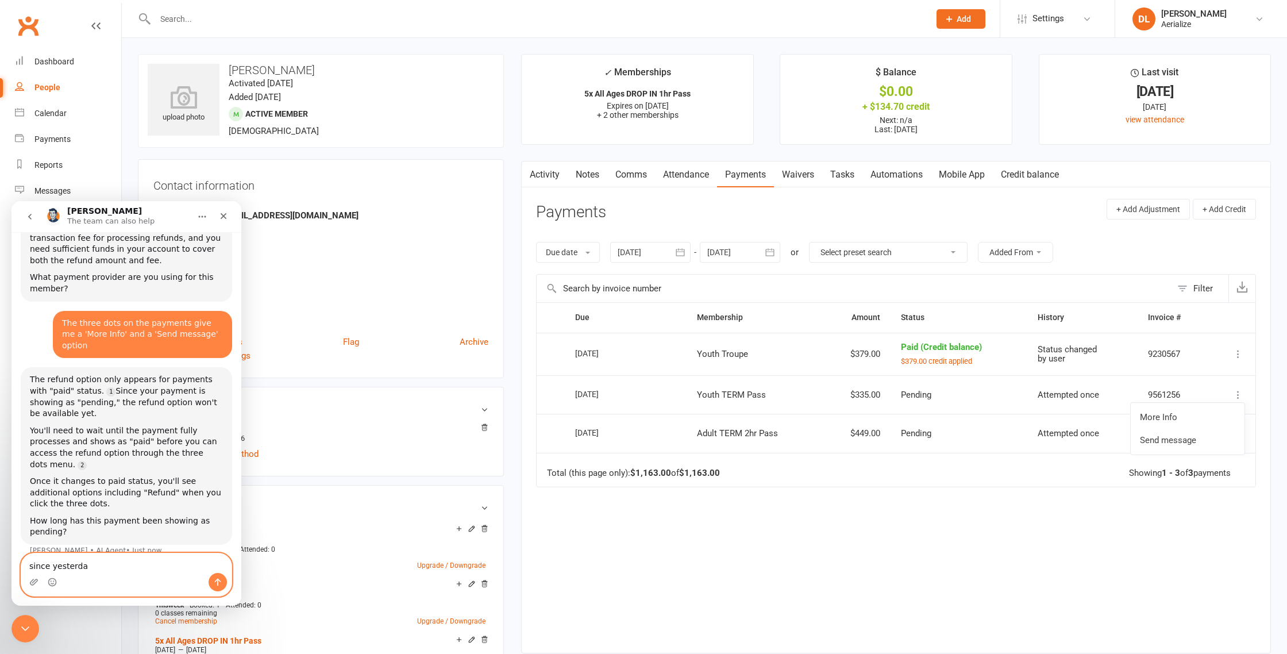
type textarea "since yesterday"
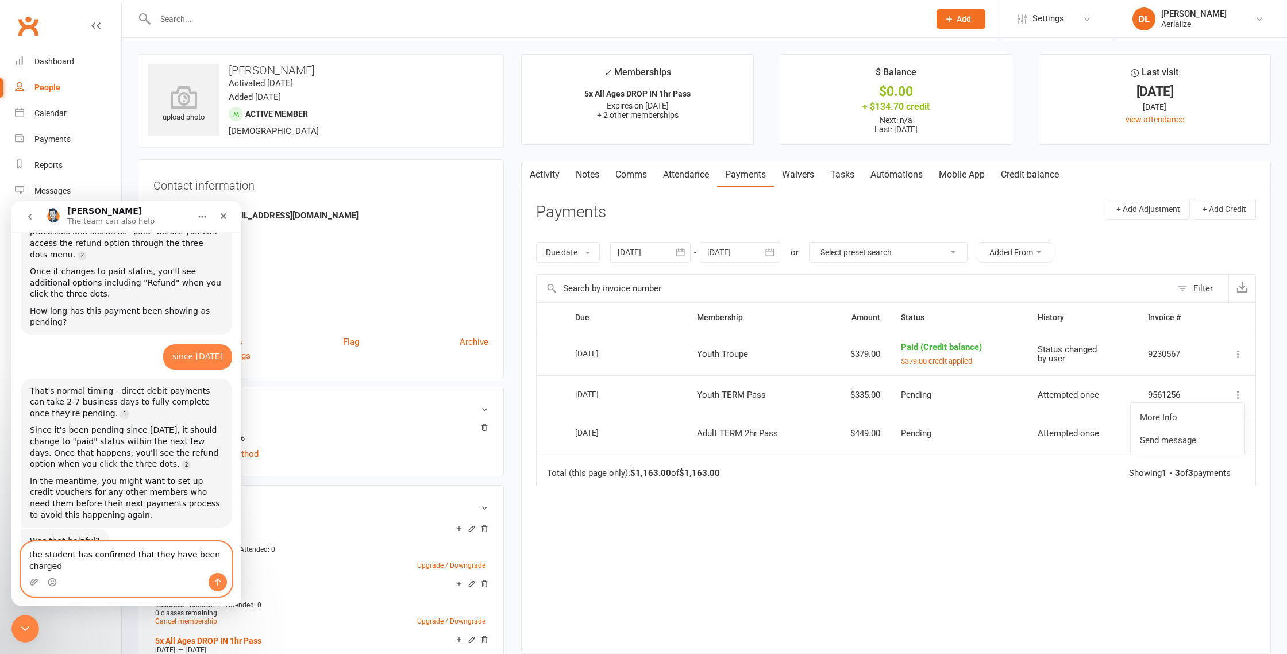
scroll to position [2266, 0]
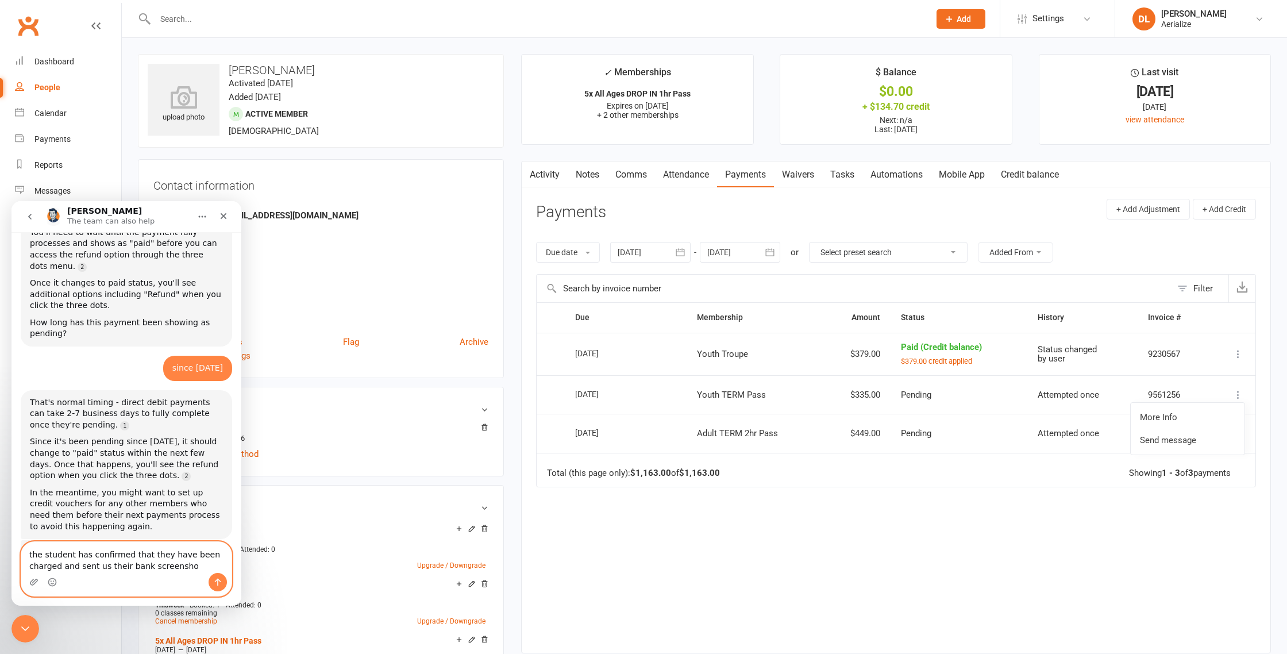
type textarea "the student has confirmed that they have been charged and sent us their bank sc…"
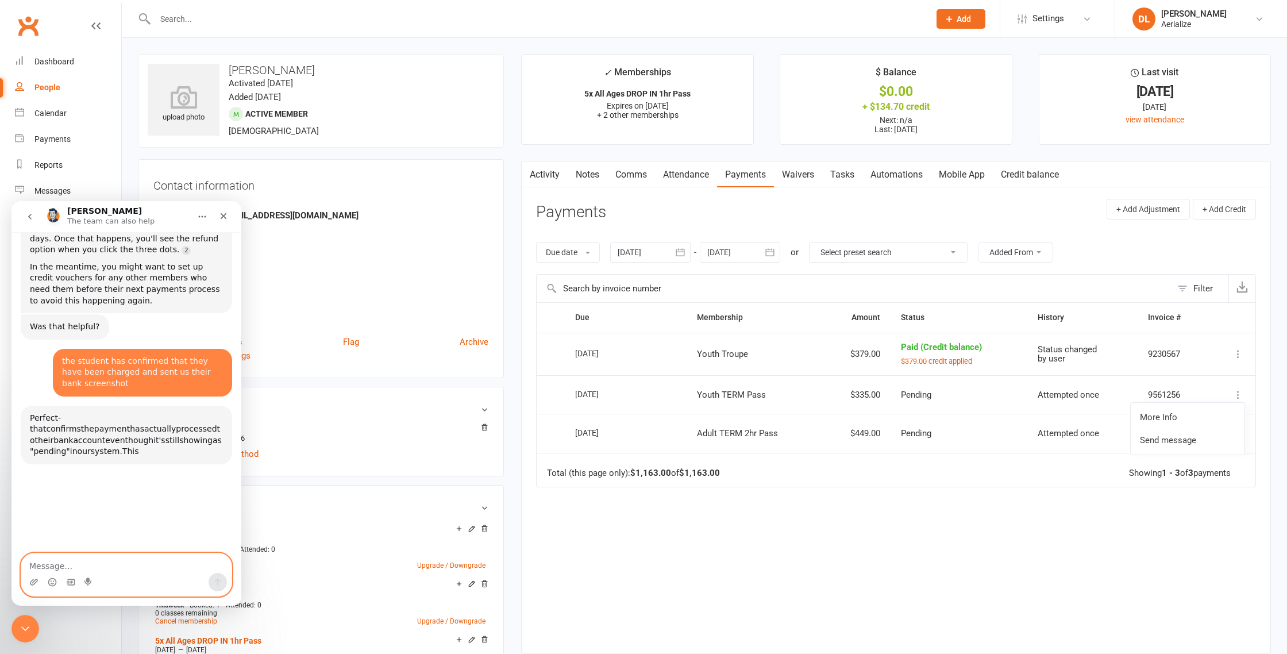
scroll to position [2496, 0]
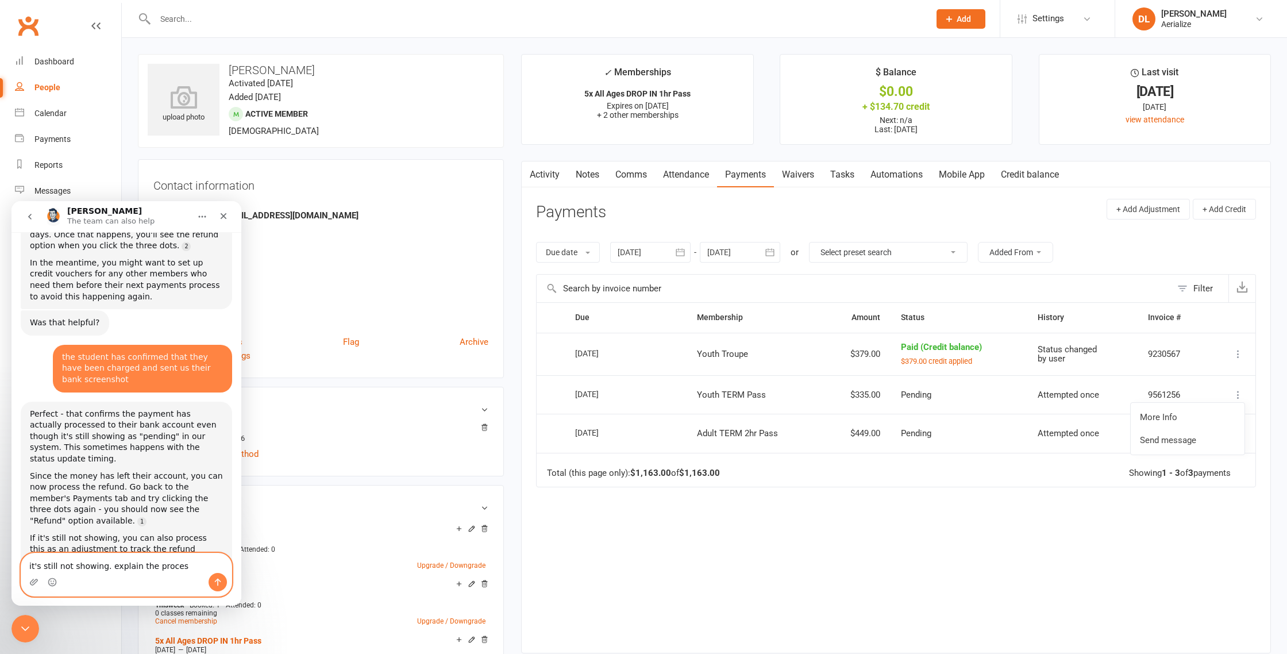
type textarea "it's still not showing. explain the process"
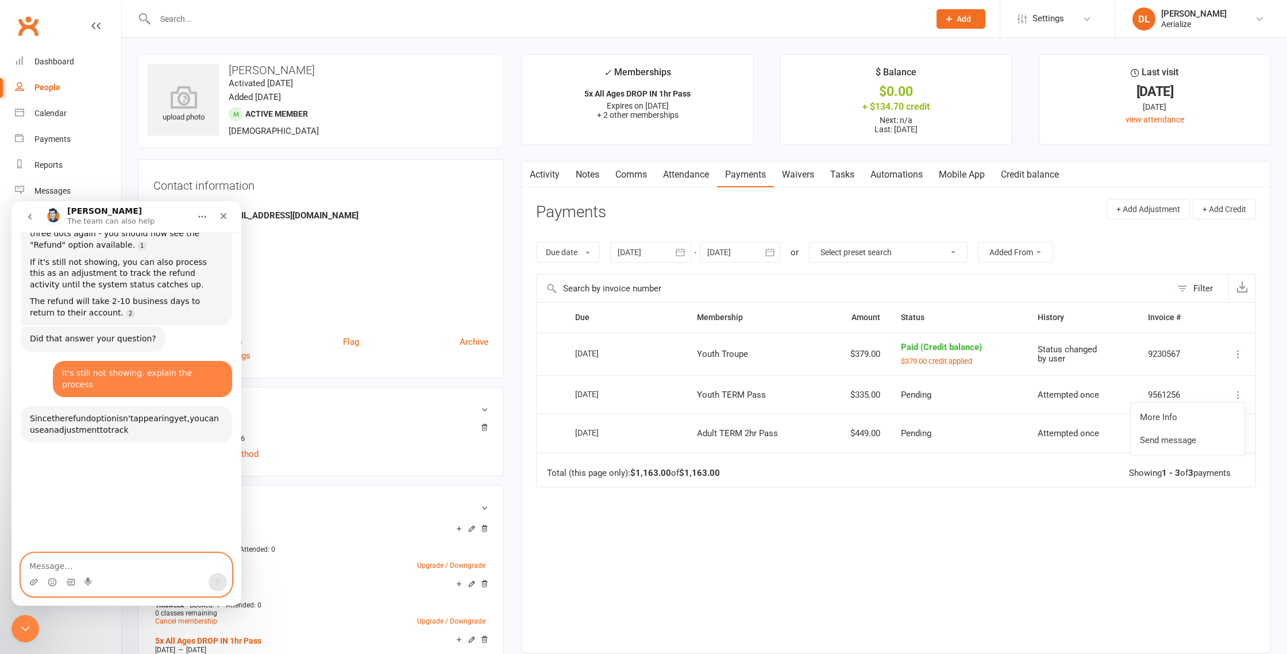
scroll to position [2773, 0]
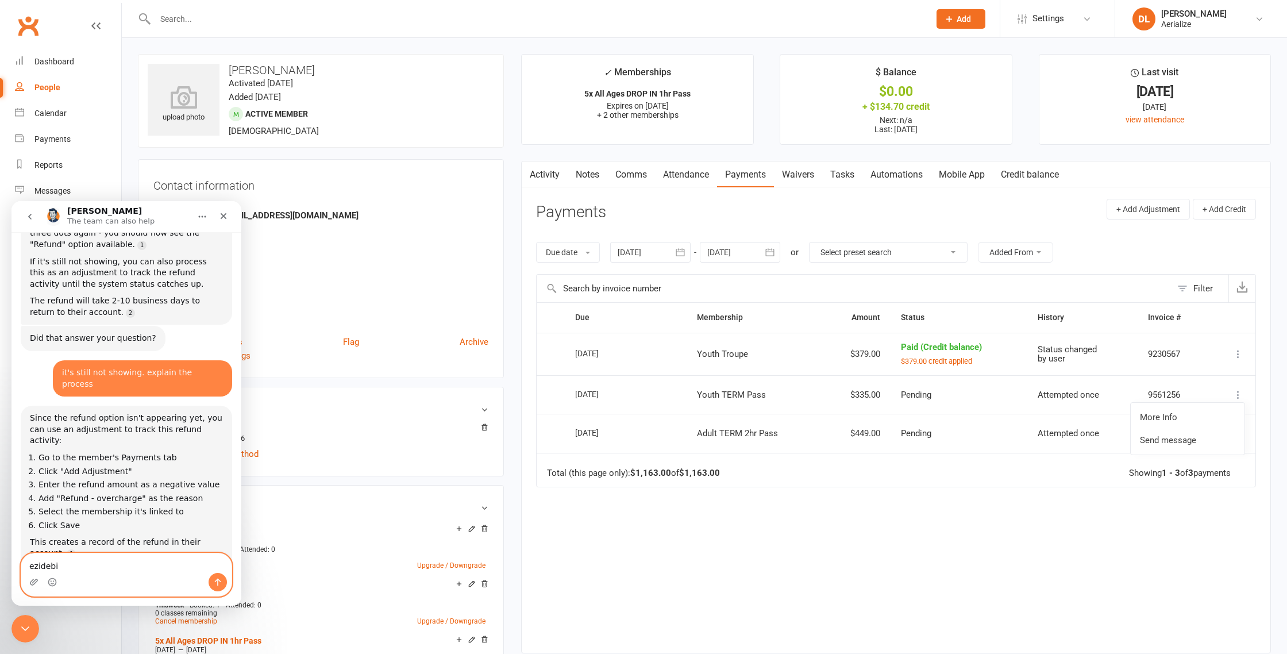
type textarea "ezidebit"
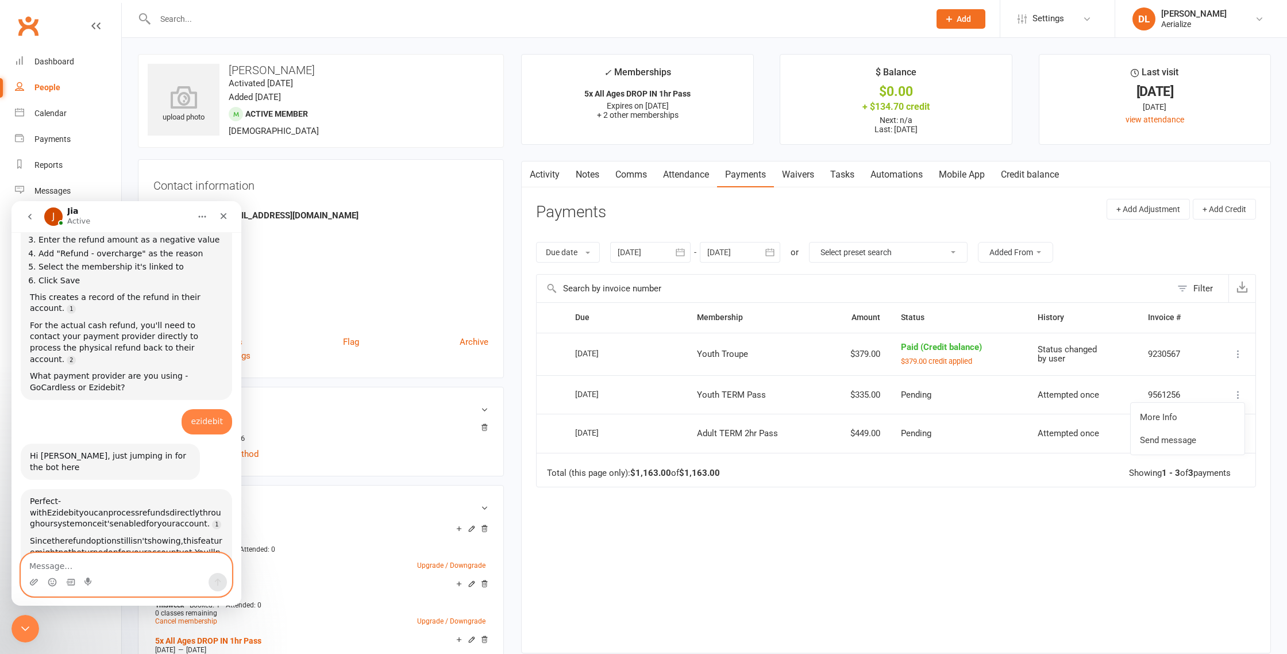
scroll to position [3019, 0]
click at [72, 566] on textarea "Message…" at bounding box center [126, 563] width 210 height 20
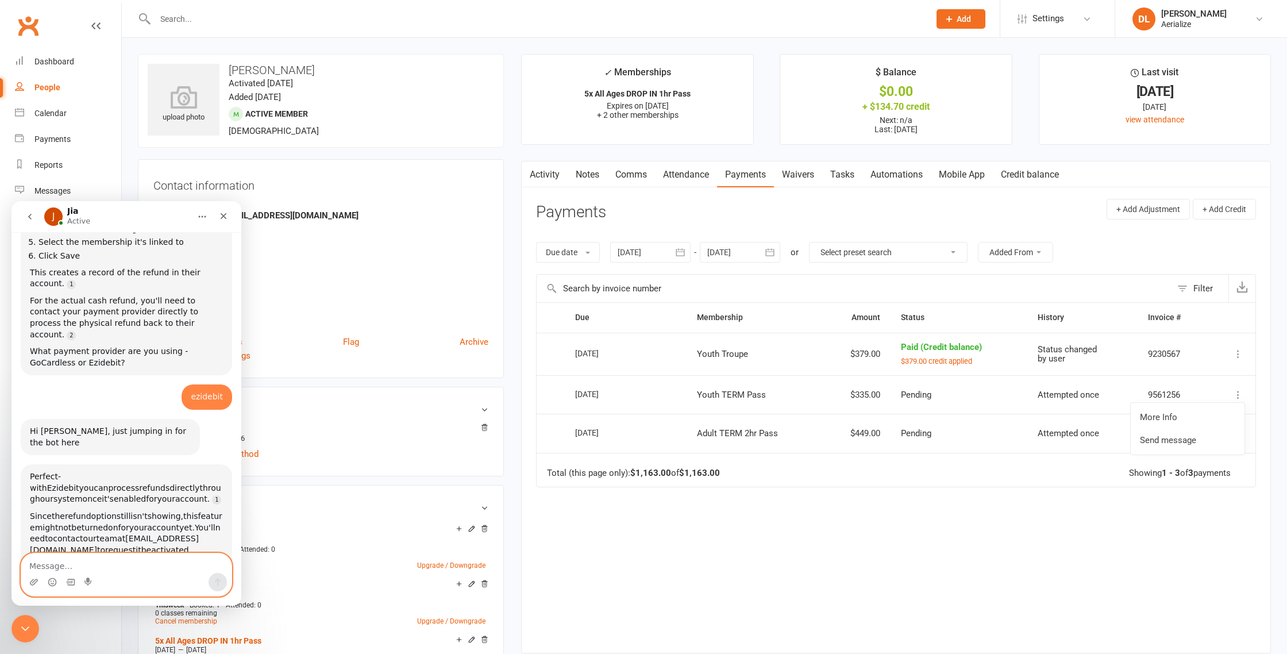
scroll to position [3043, 0]
type textarea "Laura Scrivener"
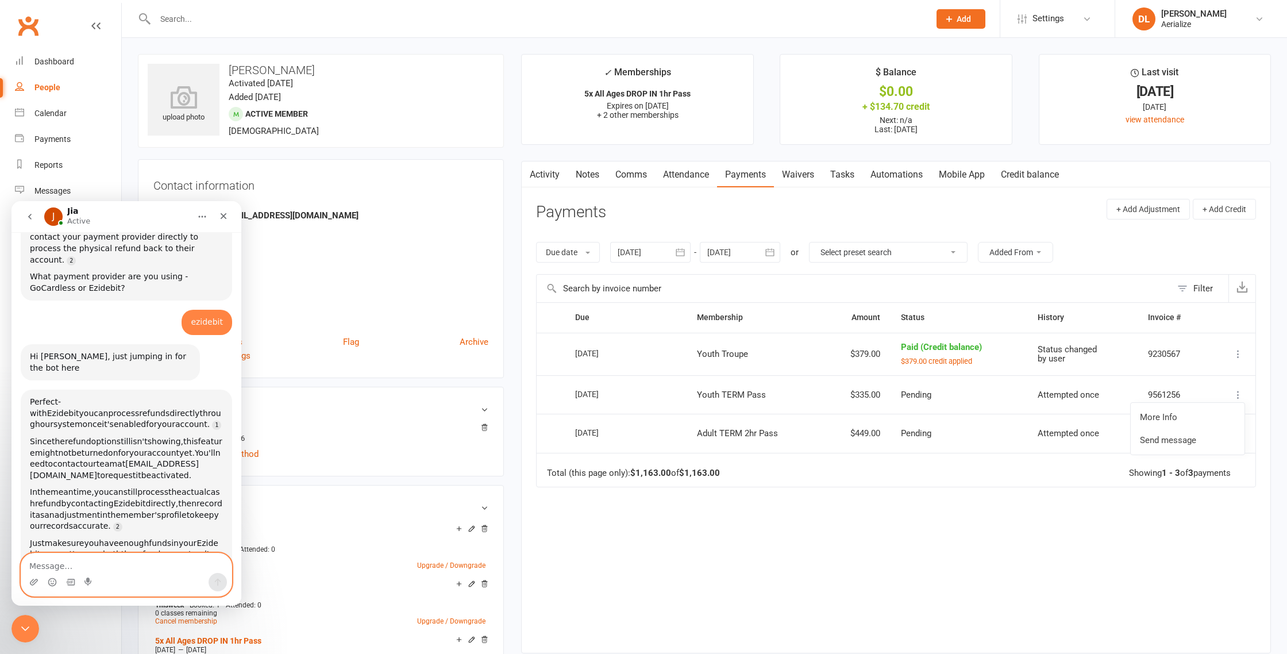
scroll to position [3121, 0]
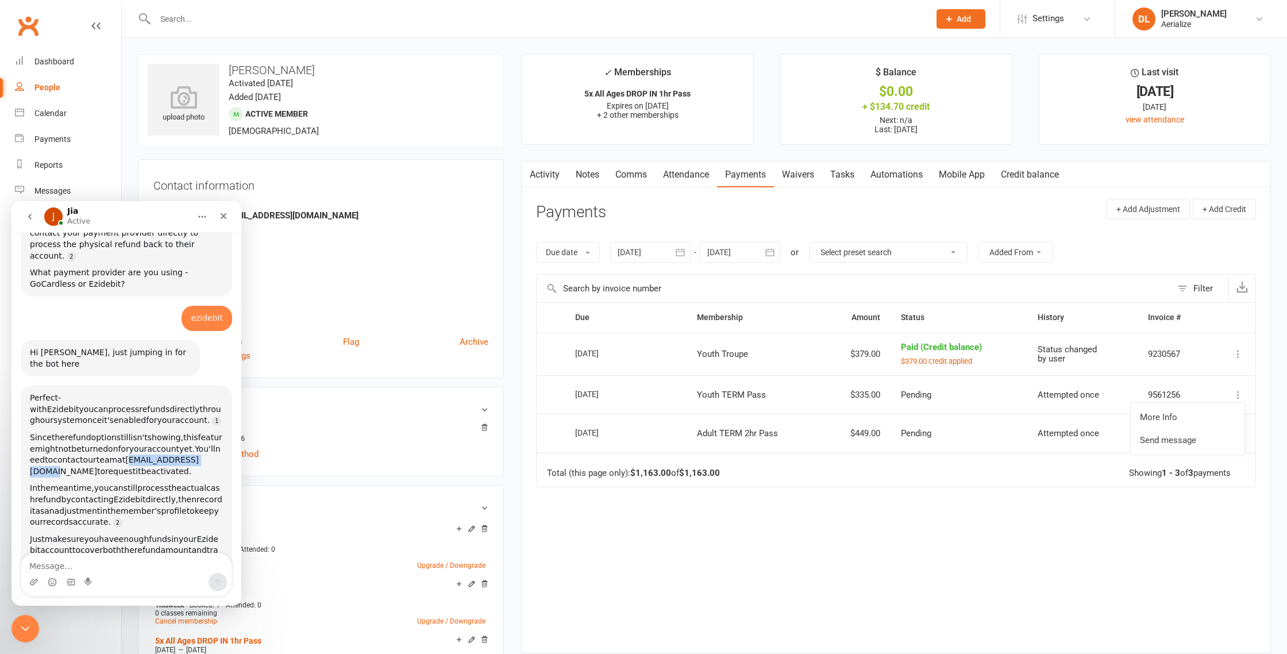
drag, startPoint x: 118, startPoint y: 290, endPoint x: 26, endPoint y: 290, distance: 91.9
click at [26, 386] on div "Perfect - with Ezidebit you can process refunds directly through our system onc…" at bounding box center [126, 480] width 211 height 188
copy span "support@clubworx.com"
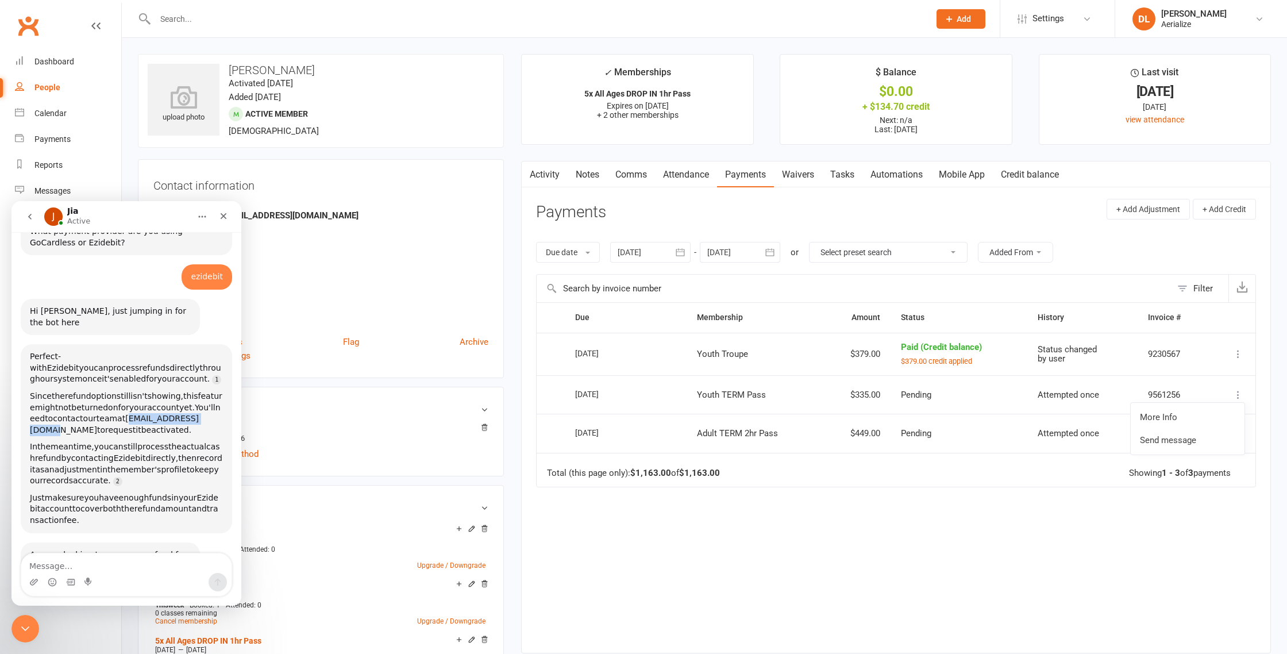
scroll to position [3167, 0]
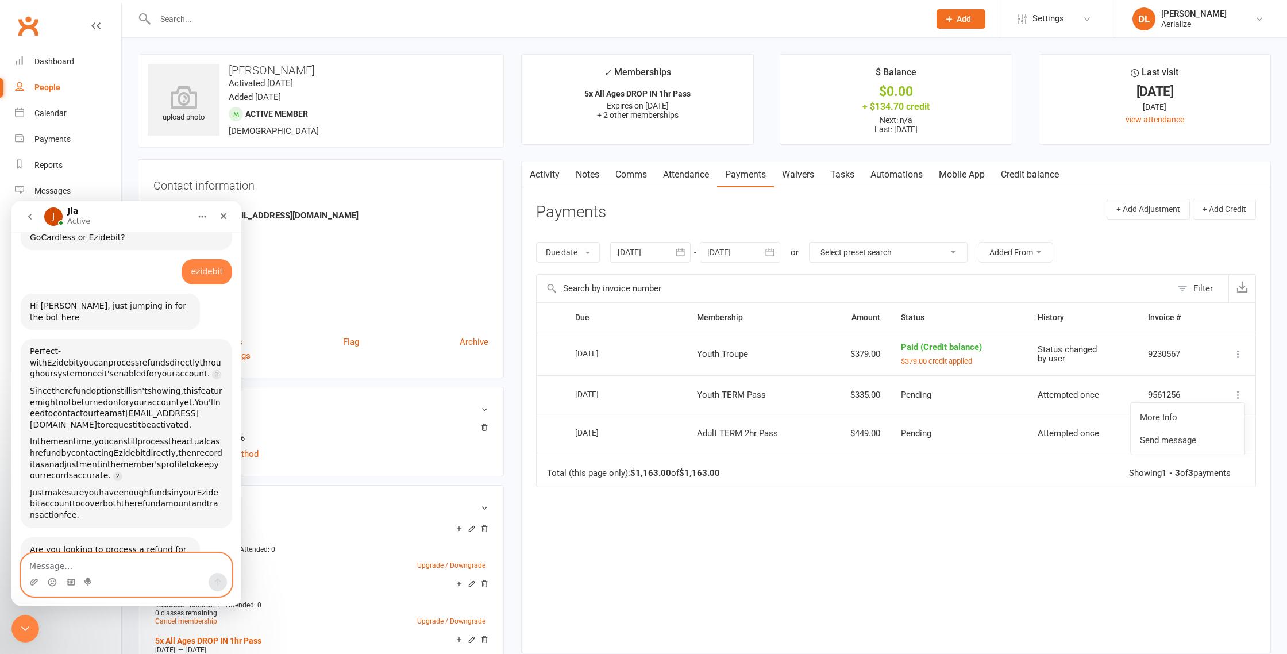
click at [64, 564] on textarea "Message…" at bounding box center [126, 563] width 210 height 20
type textarea "both of them"
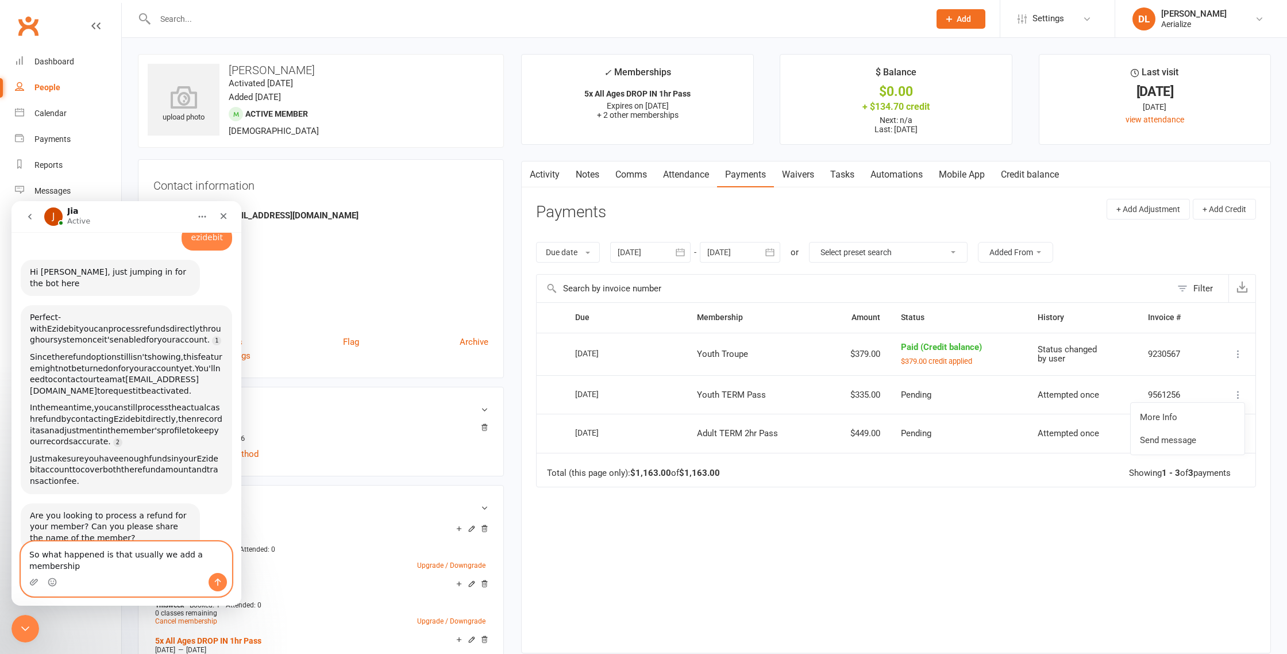
scroll to position [3213, 0]
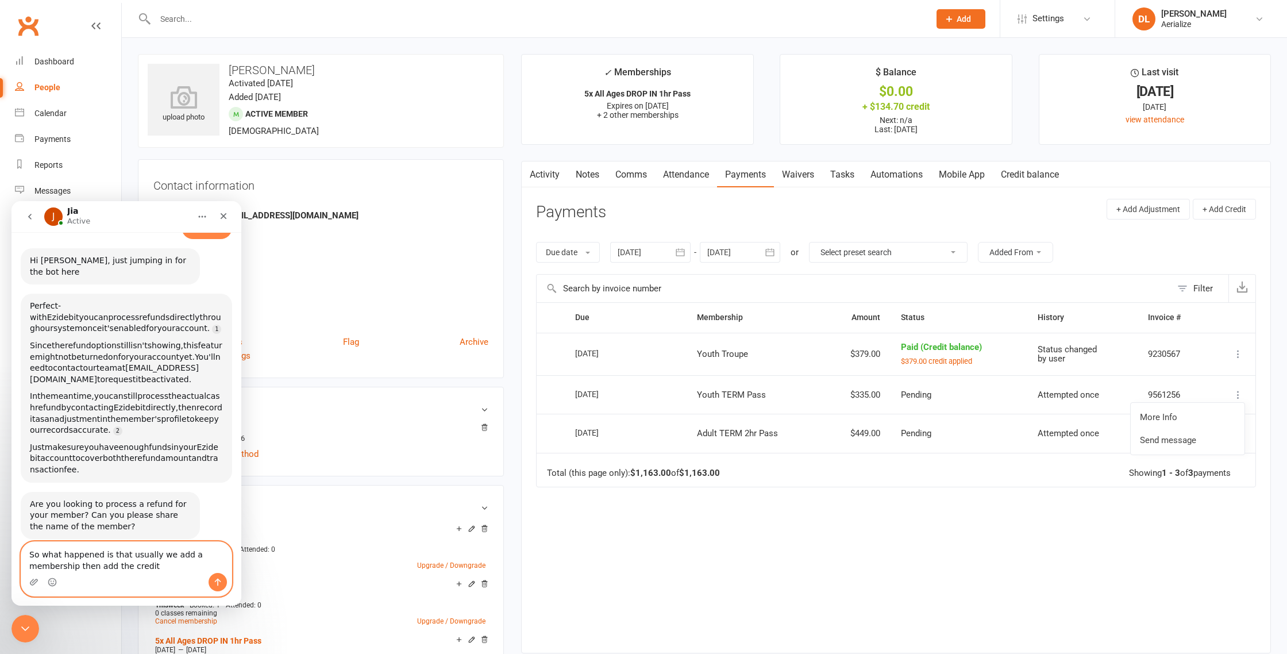
type textarea "So what happened is that usually we add a membership then add the credit."
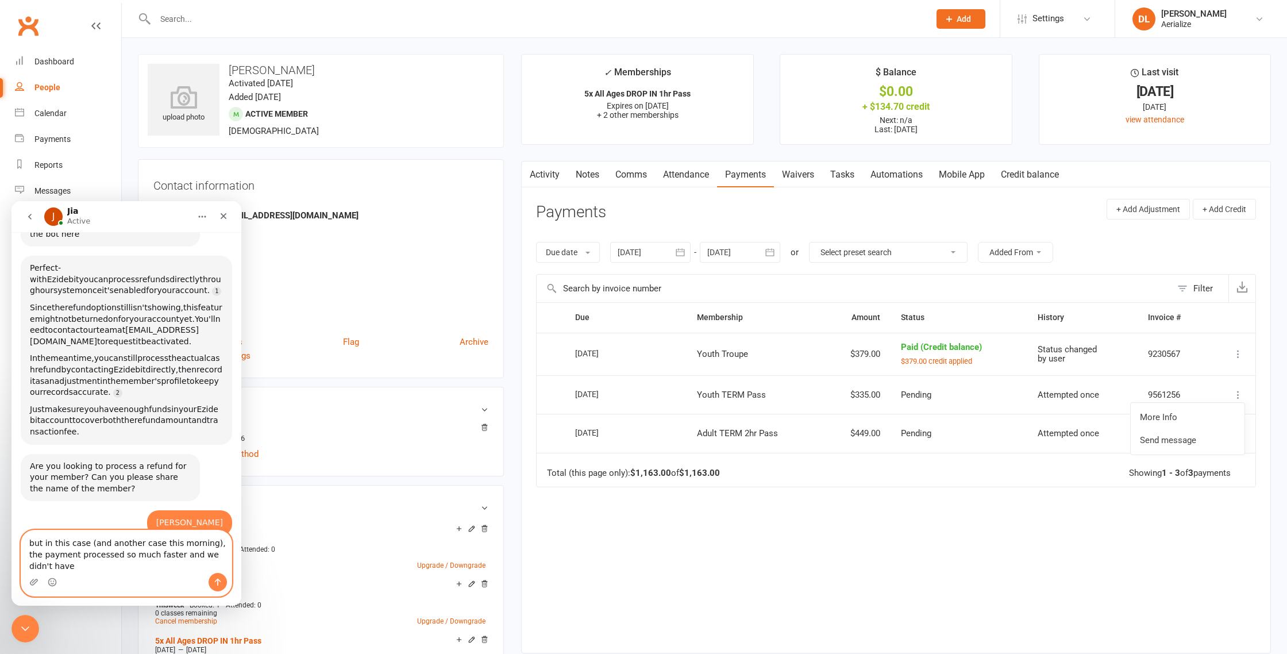
scroll to position [3262, 0]
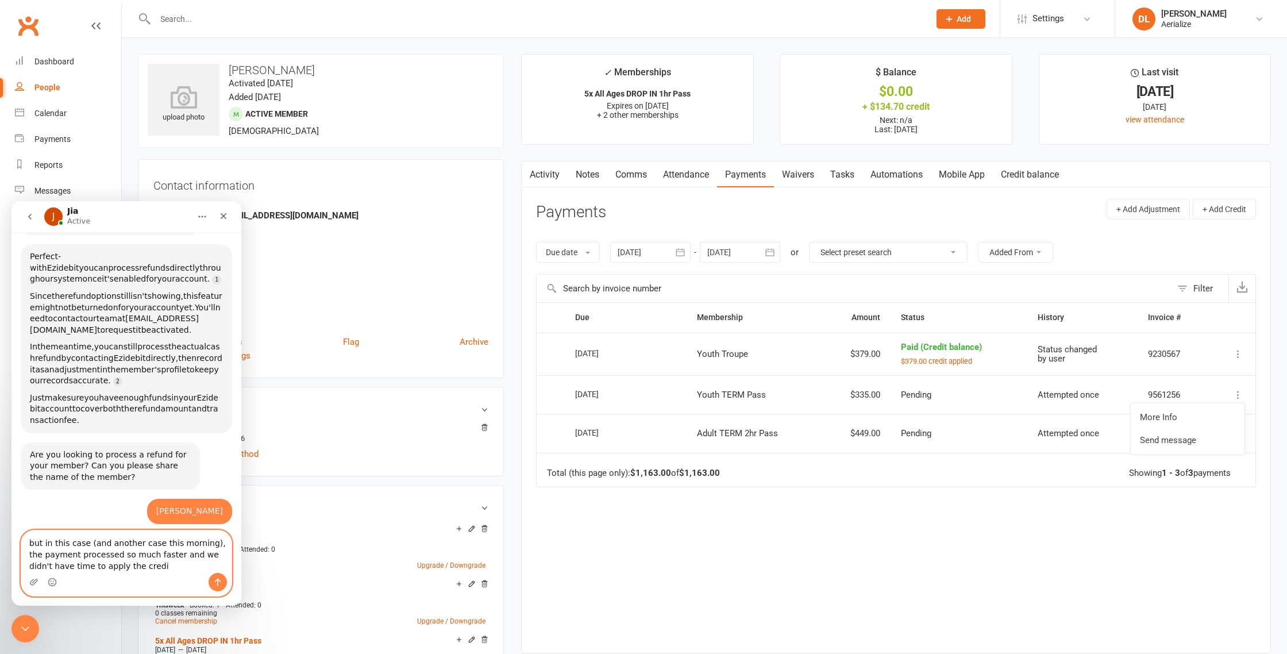
type textarea "but in this case (and another case this morning), the payment processed so much…"
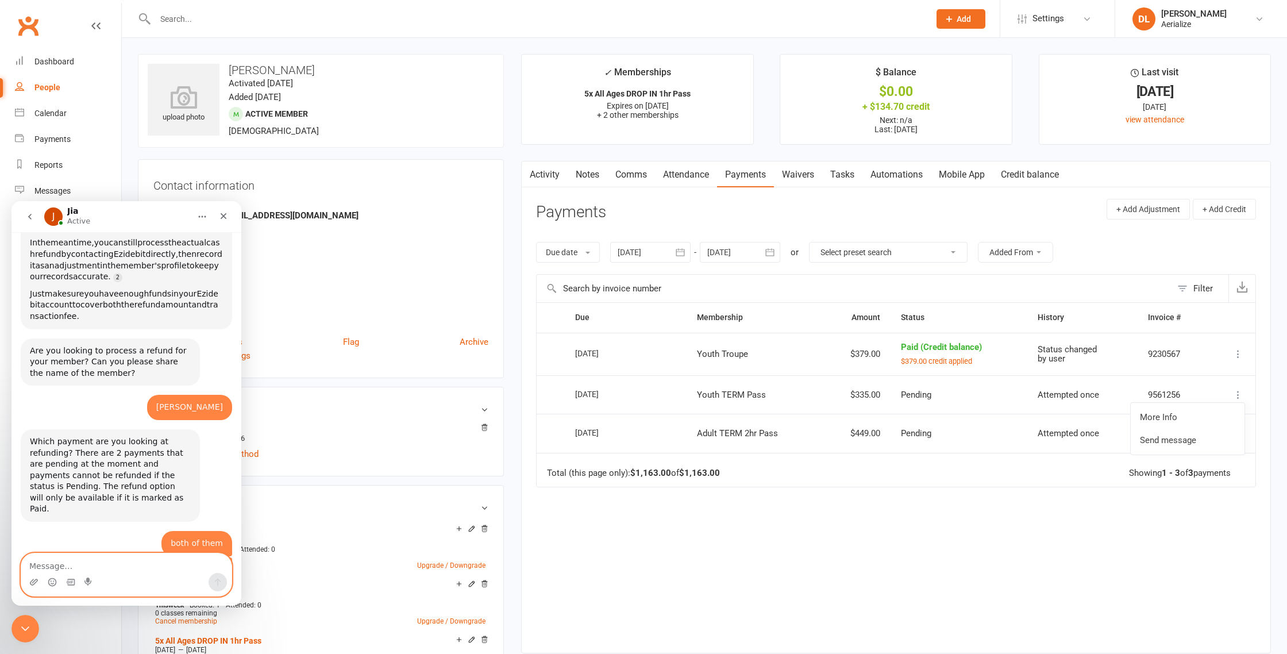
scroll to position [3367, 0]
click at [113, 563] on textarea "Message…" at bounding box center [126, 563] width 210 height 20
type textarea "how is it currently set up?"
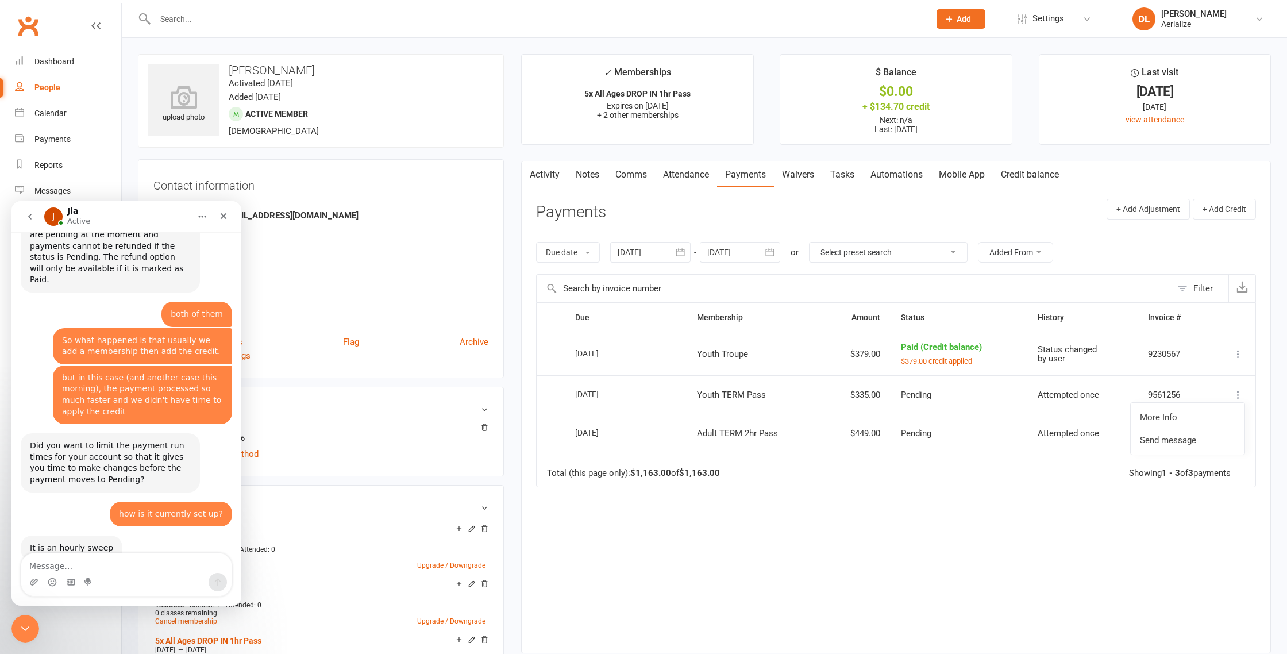
scroll to position [3597, 0]
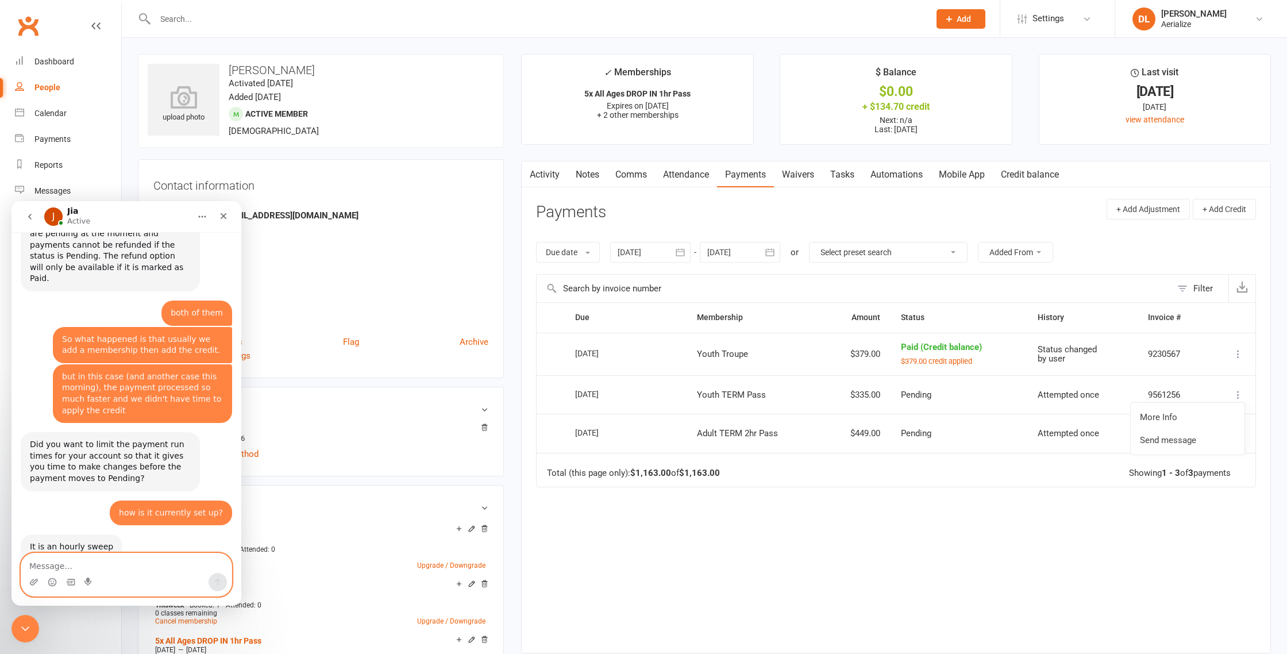
click at [61, 565] on textarea "Message…" at bounding box center [126, 563] width 210 height 20
click at [62, 565] on textarea "Message…" at bounding box center [126, 563] width 210 height 20
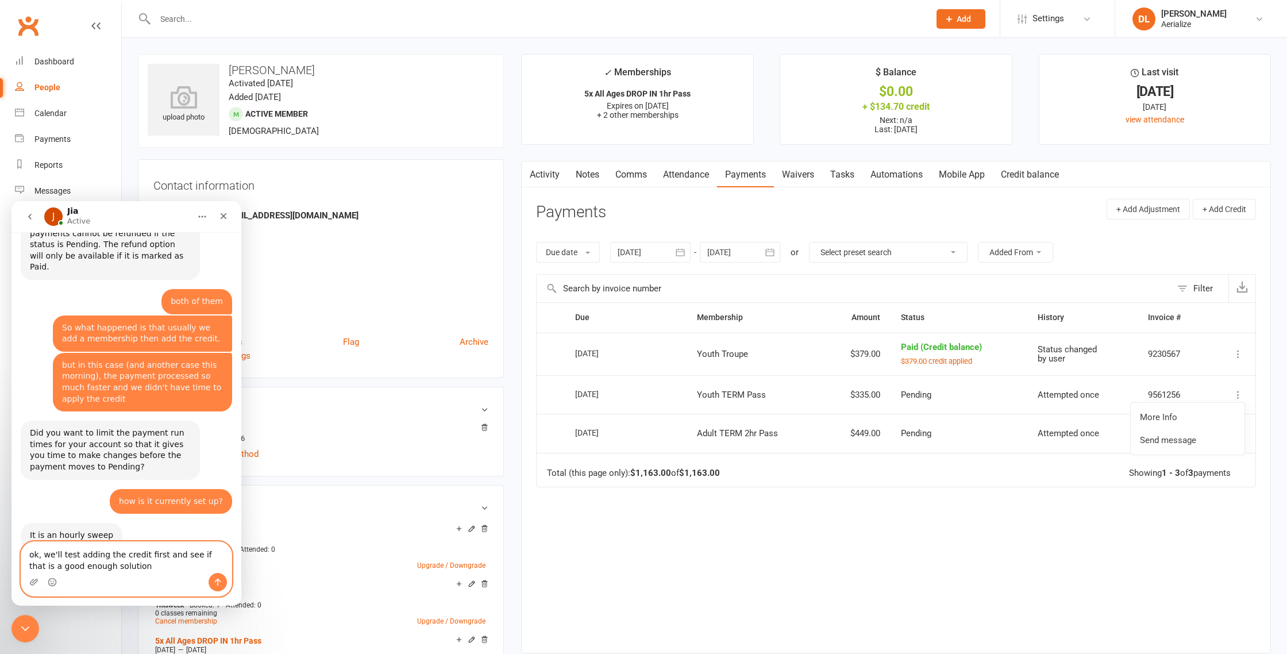
type textarea "ok, we'll test adding the credit first and see if that is a good enough solutio…"
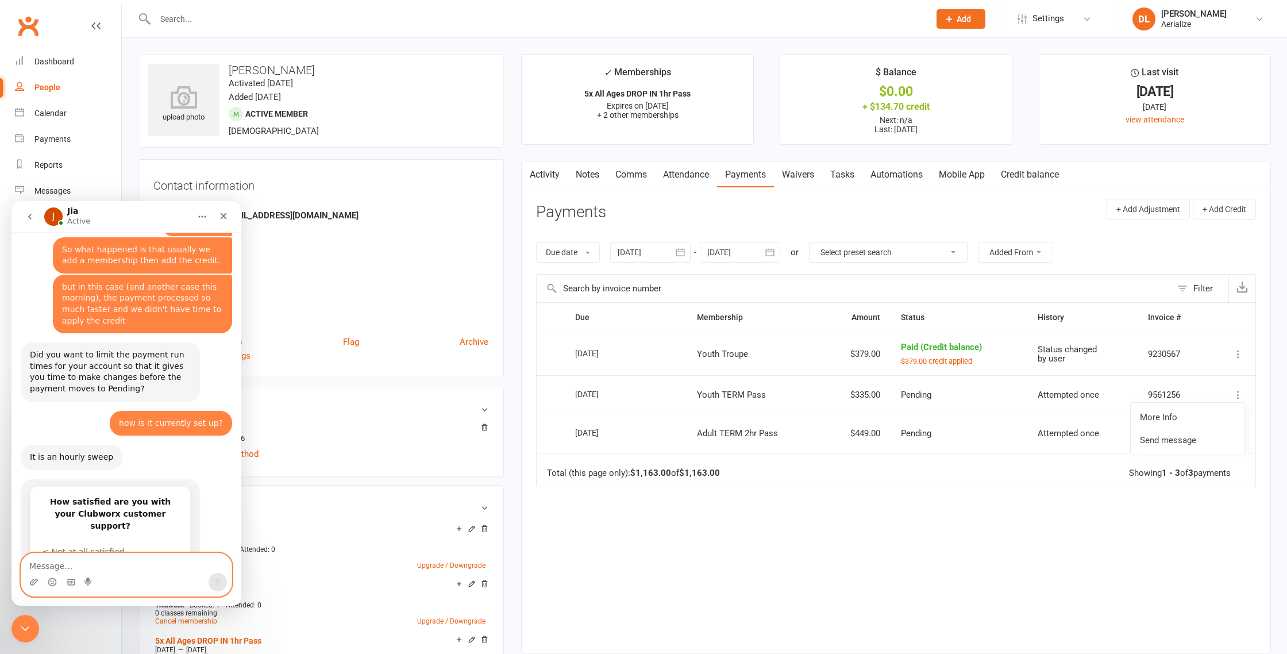
scroll to position [3725, 0]
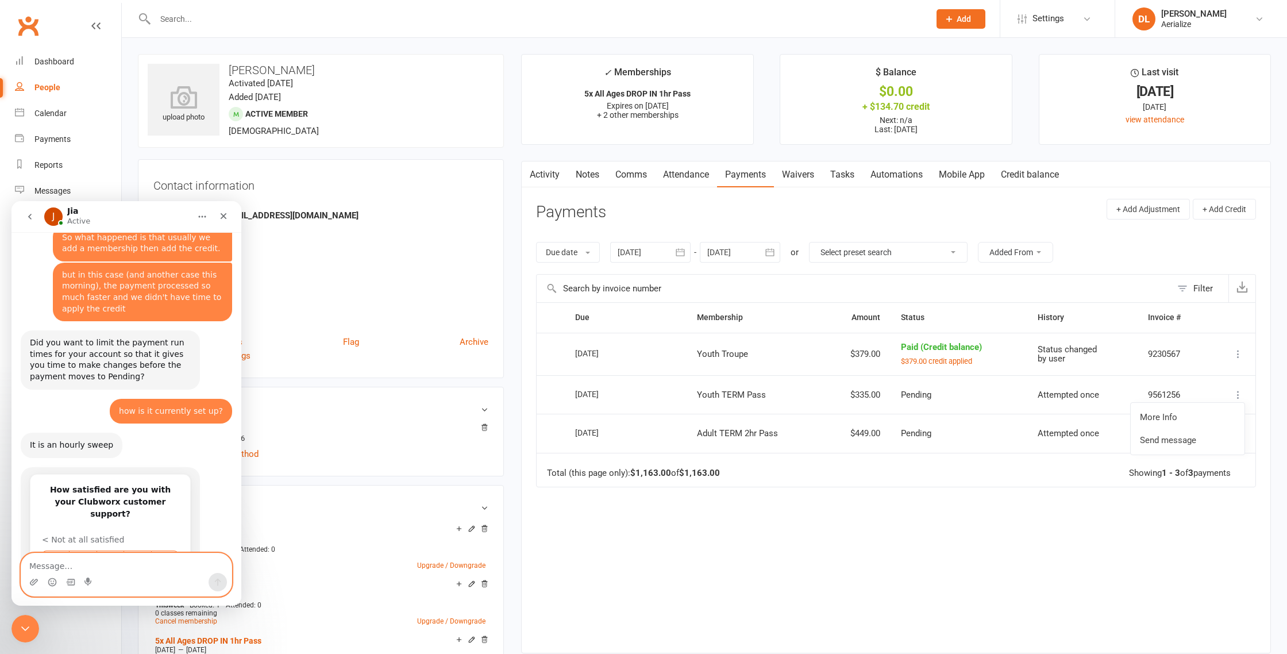
click at [122, 564] on textarea "Message…" at bounding box center [126, 563] width 210 height 20
type textarea "y"
type textarea "a"
type textarea "oh."
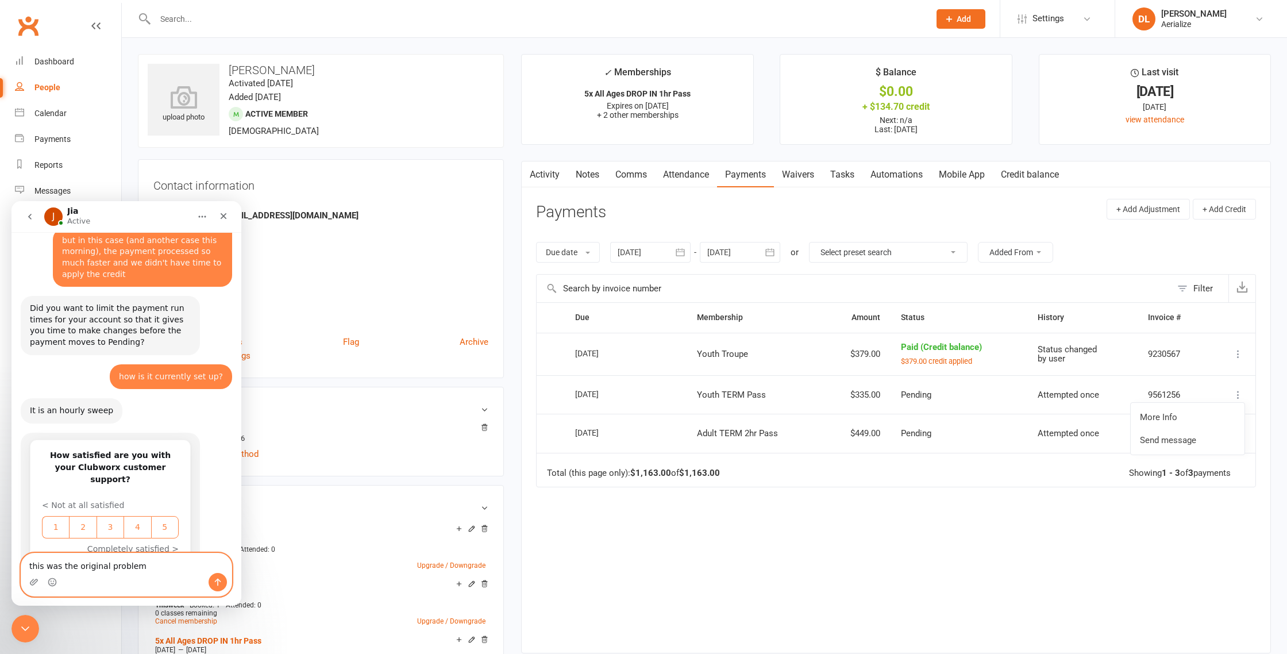
type textarea "this was the original problem."
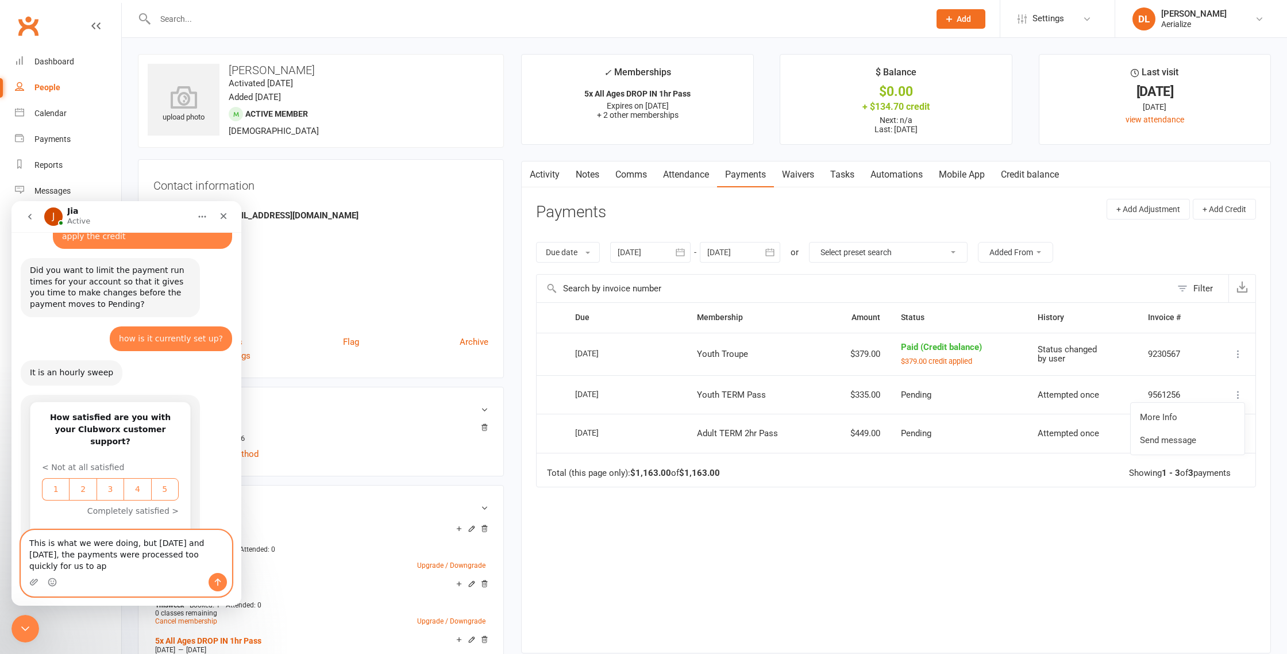
scroll to position [3809, 0]
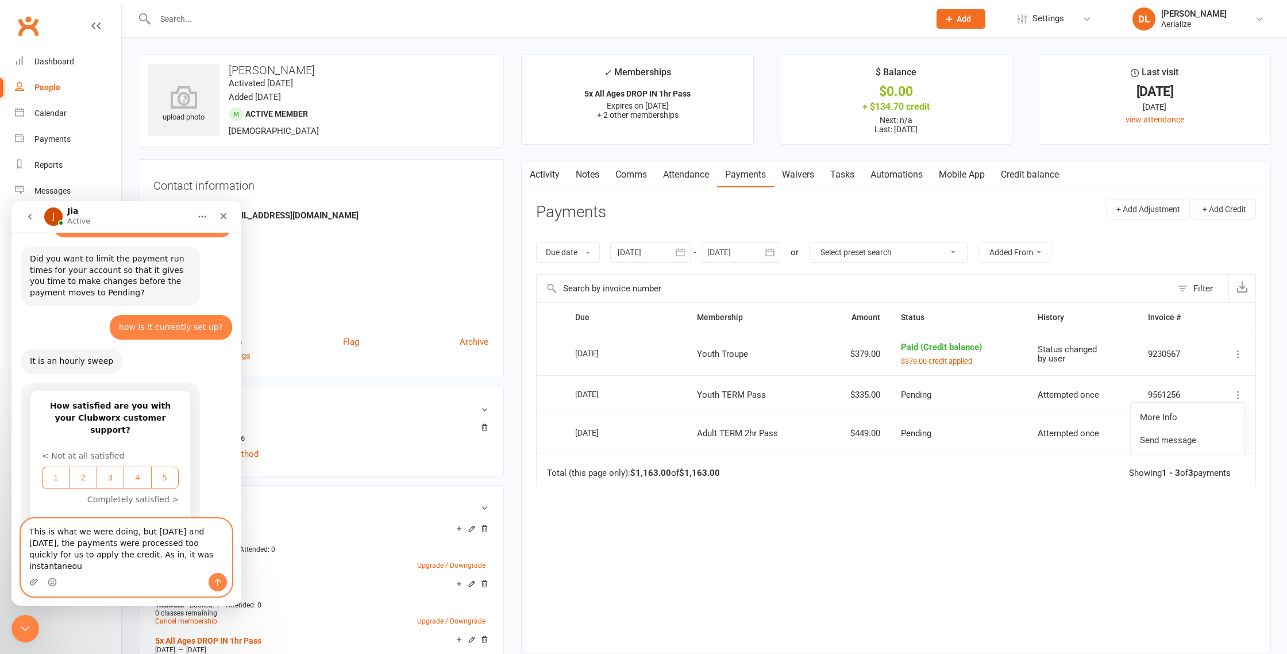
type textarea "This is what we were doing, but yesterday and today, the payments were processe…"
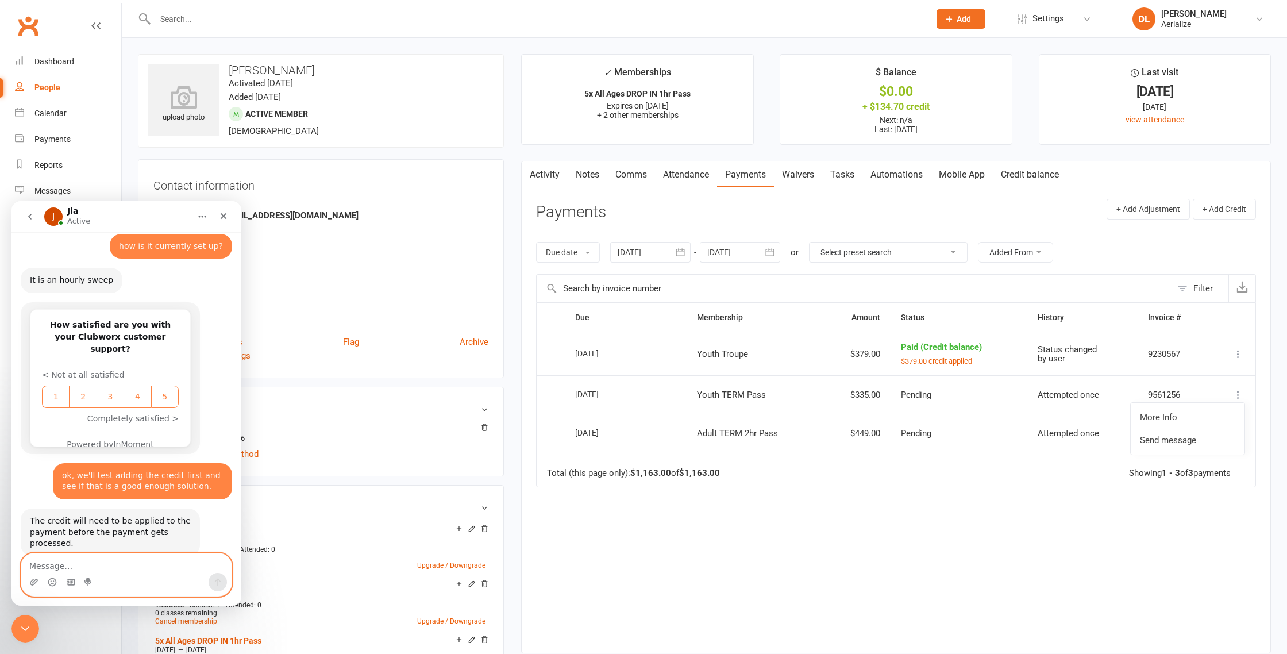
scroll to position [3845, 0]
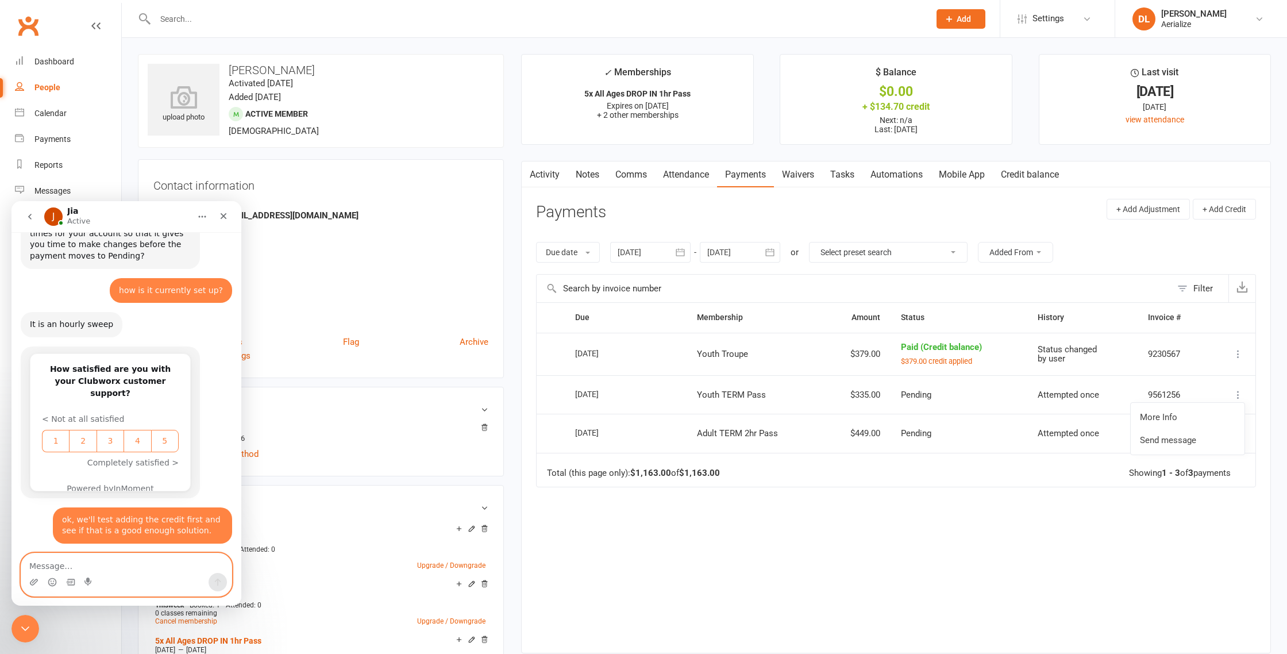
click at [56, 567] on textarea "Message…" at bounding box center [126, 563] width 210 height 20
type textarea "Resulting in overcharging the student"
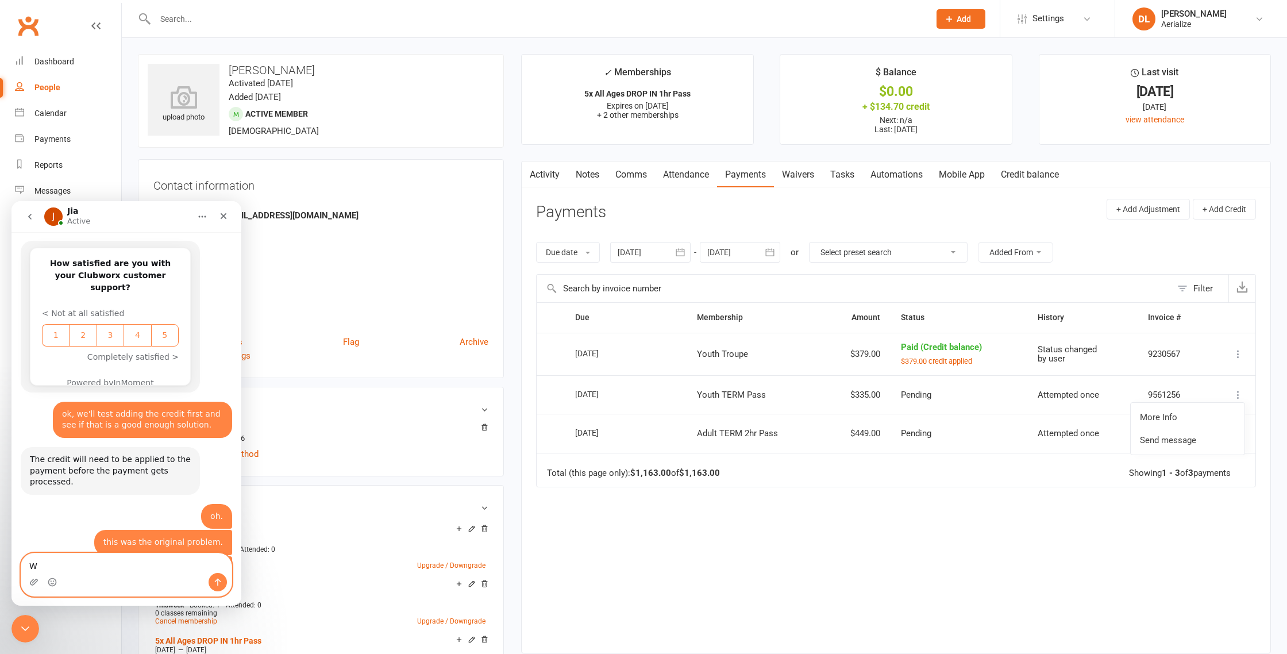
scroll to position [3928, 0]
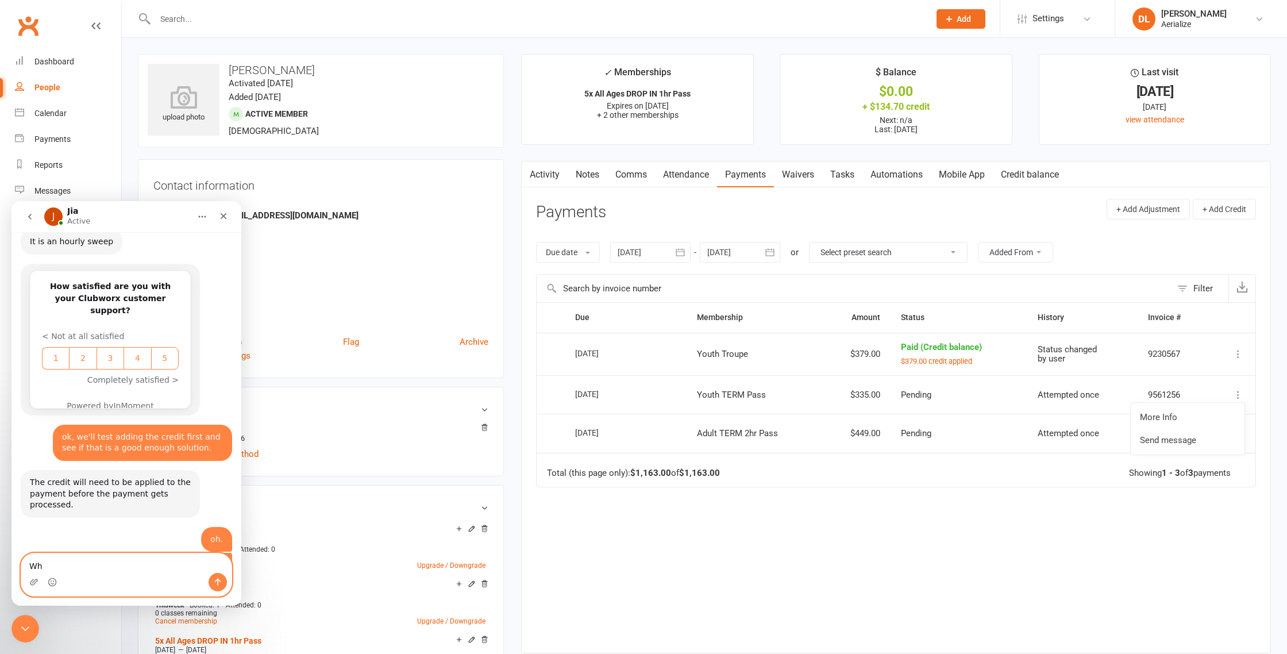
type textarea "W"
type textarea "I"
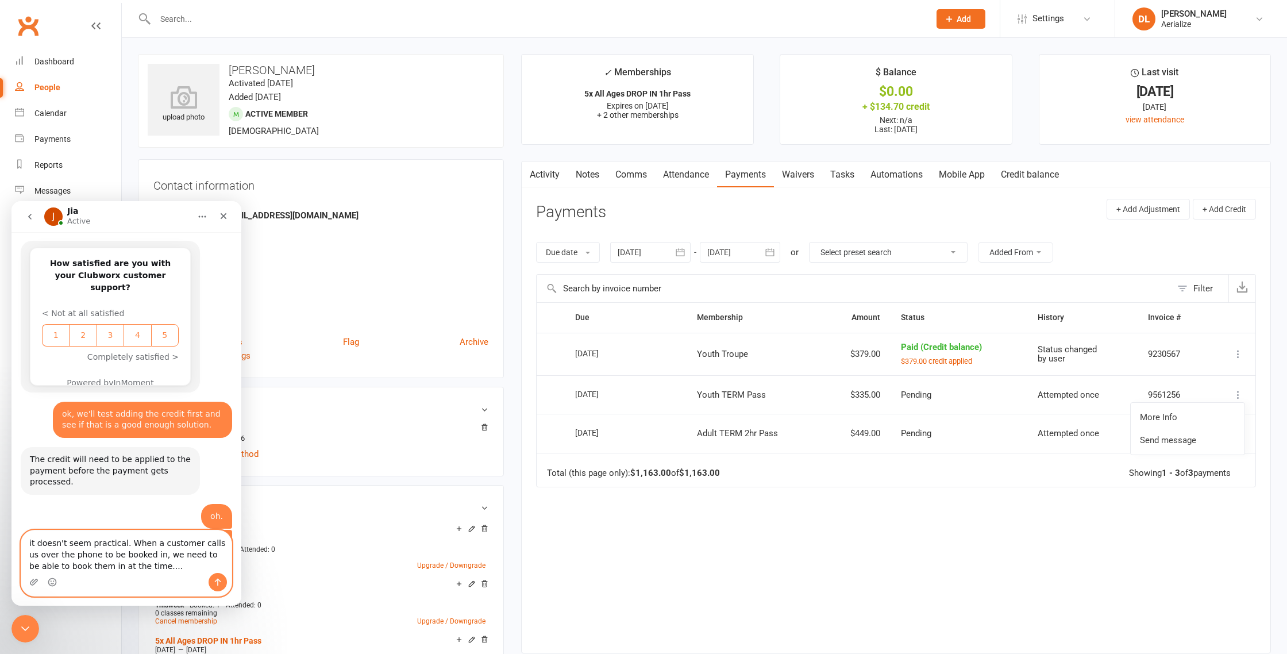
drag, startPoint x: 126, startPoint y: 543, endPoint x: 143, endPoint y: 565, distance: 27.0
click at [143, 565] on textarea "it doesn't seem practical. When a customer calls us over the phone to be booked…" at bounding box center [126, 551] width 210 height 43
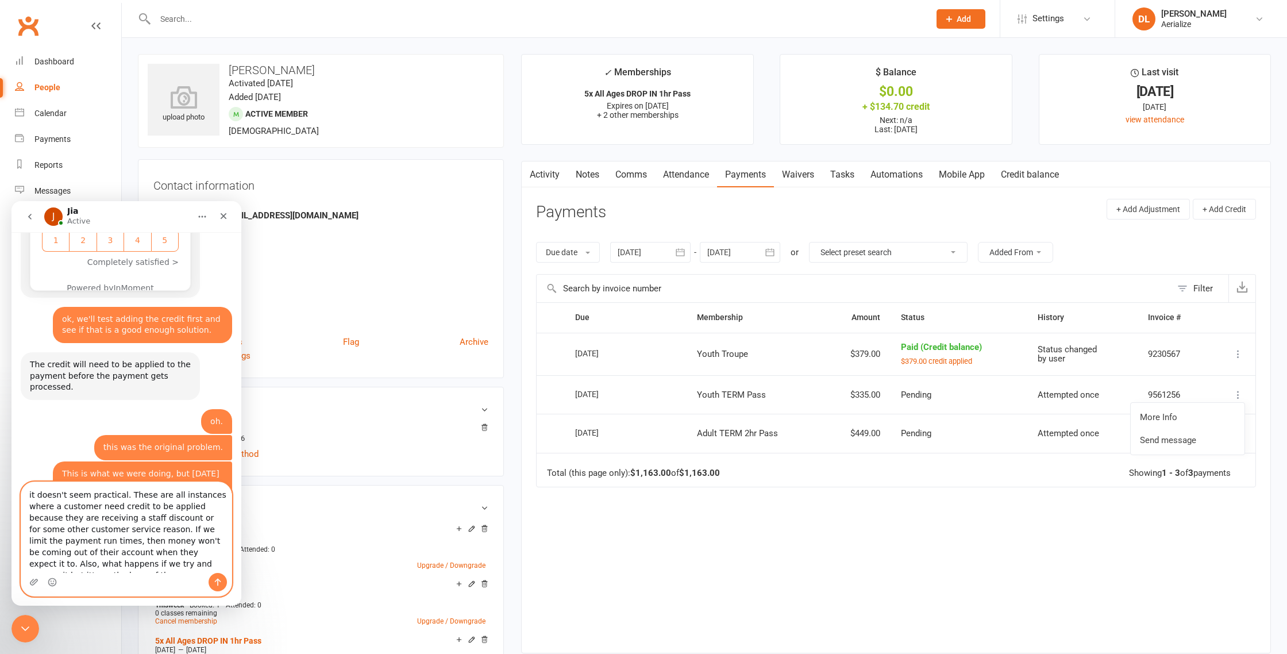
scroll to position [4048, 0]
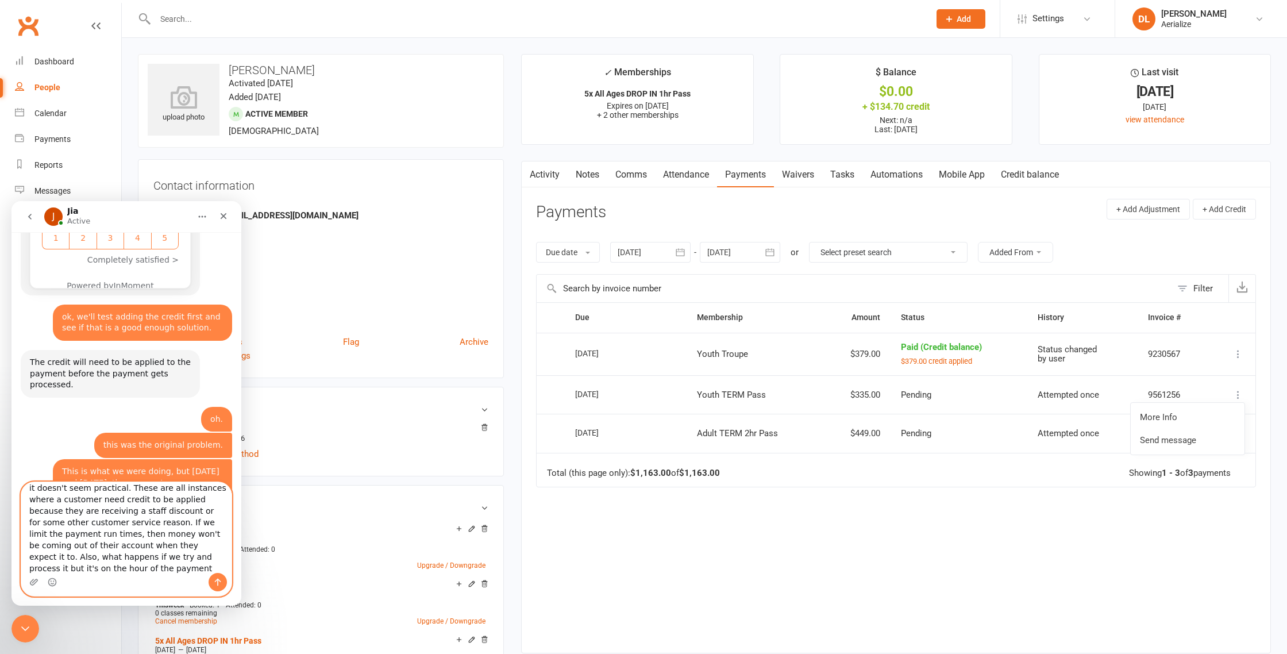
type textarea "it doesn't seem practical. These are all instances where a customer need credit…"
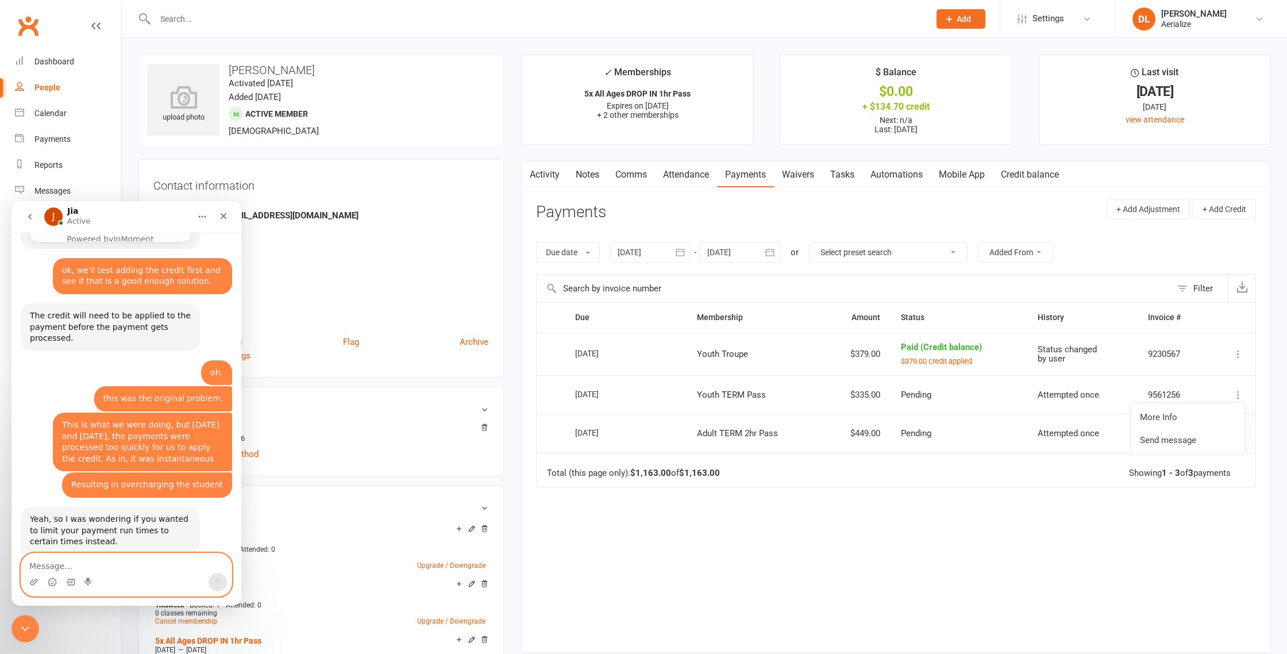
scroll to position [4102, 0]
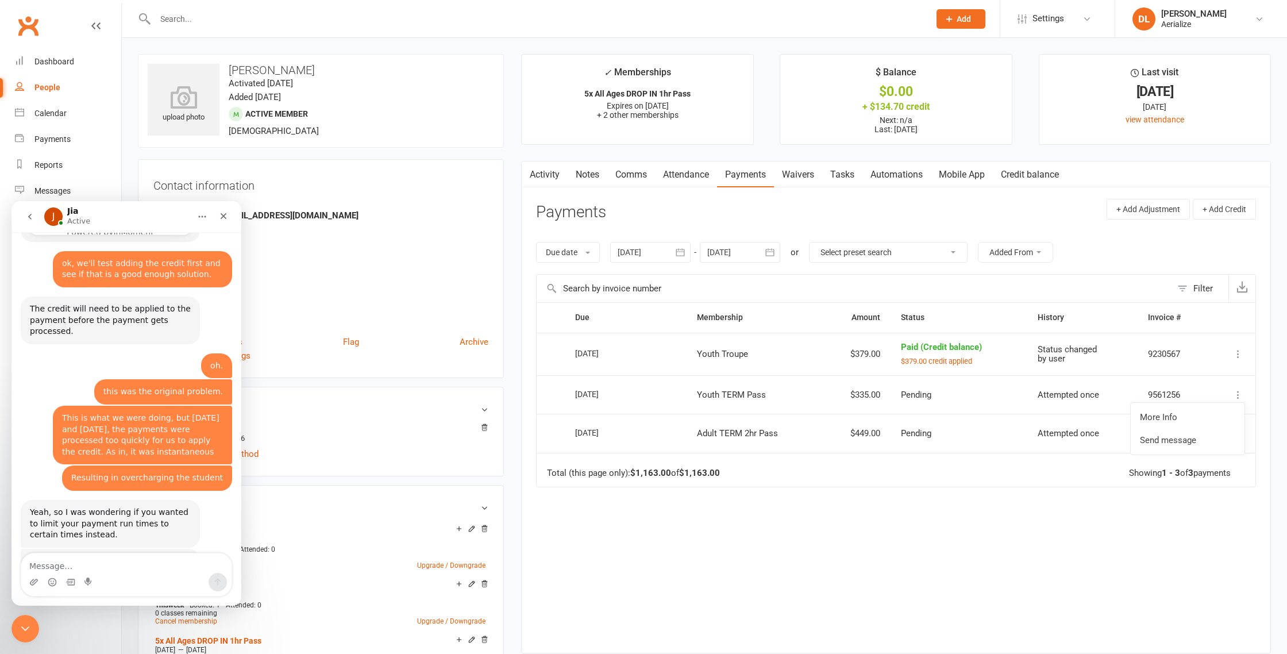
click at [146, 566] on textarea "Message…" at bounding box center [126, 563] width 210 height 20
type textarea "Is there a better solution?"
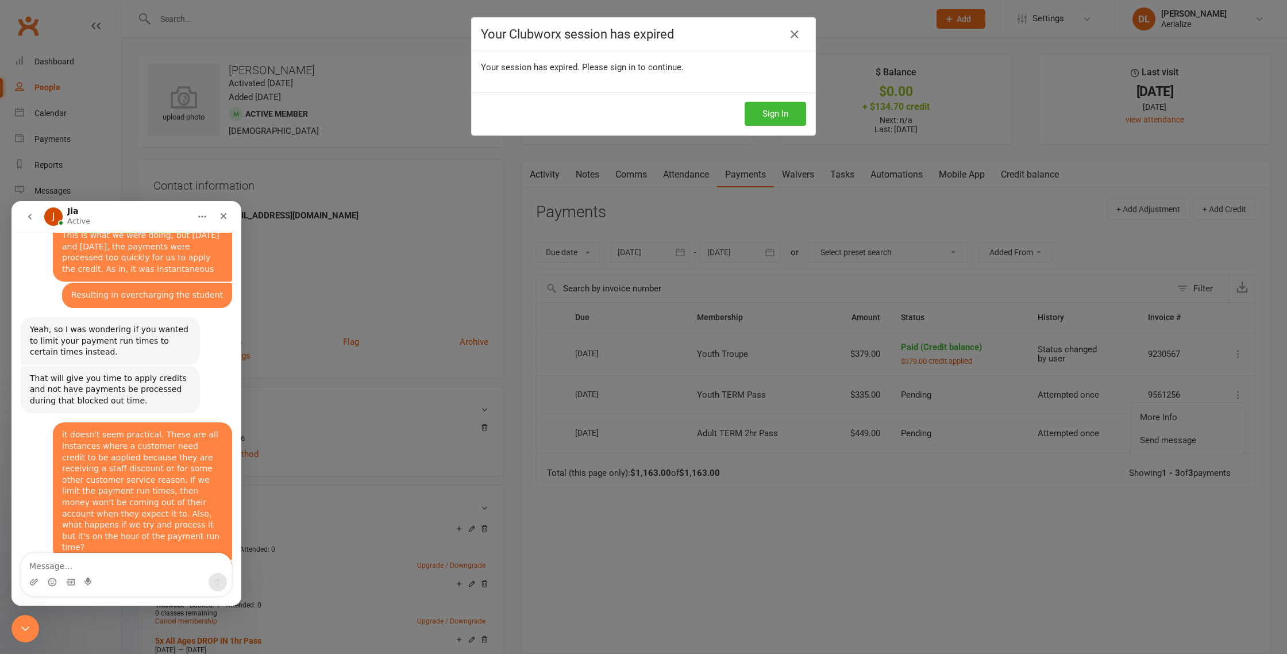
scroll to position [4291, 0]
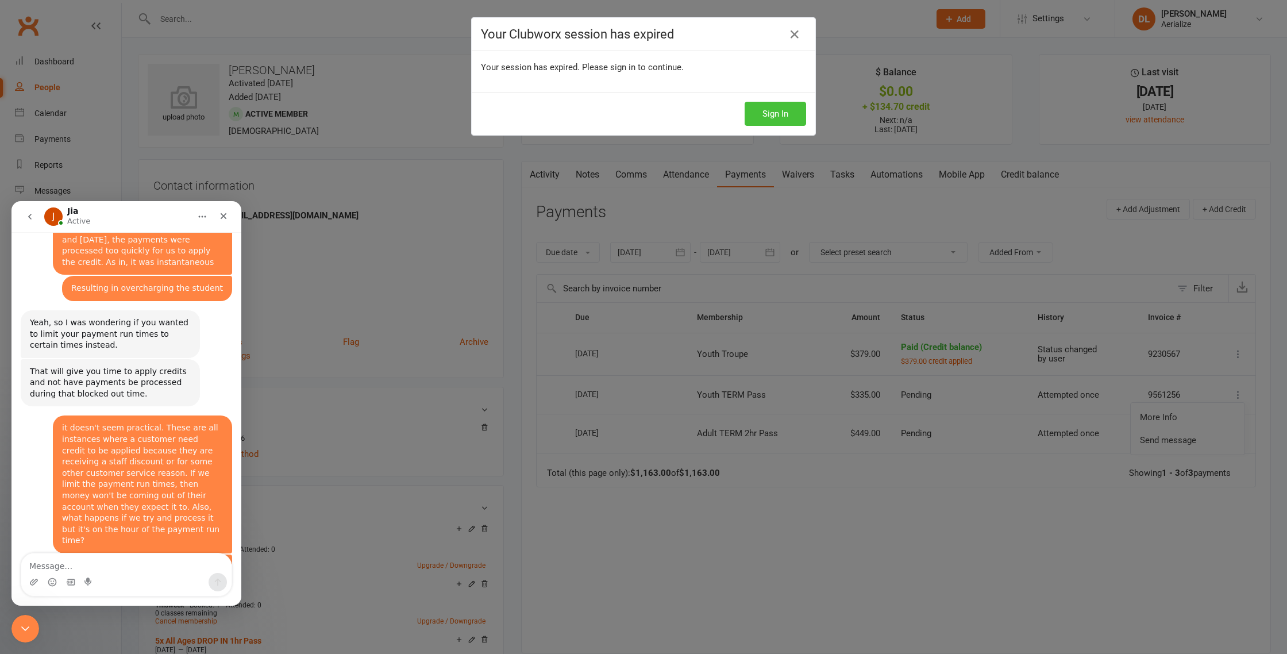
click at [768, 115] on button "Sign In" at bounding box center [775, 114] width 61 height 24
